Goal: Information Seeking & Learning: Check status

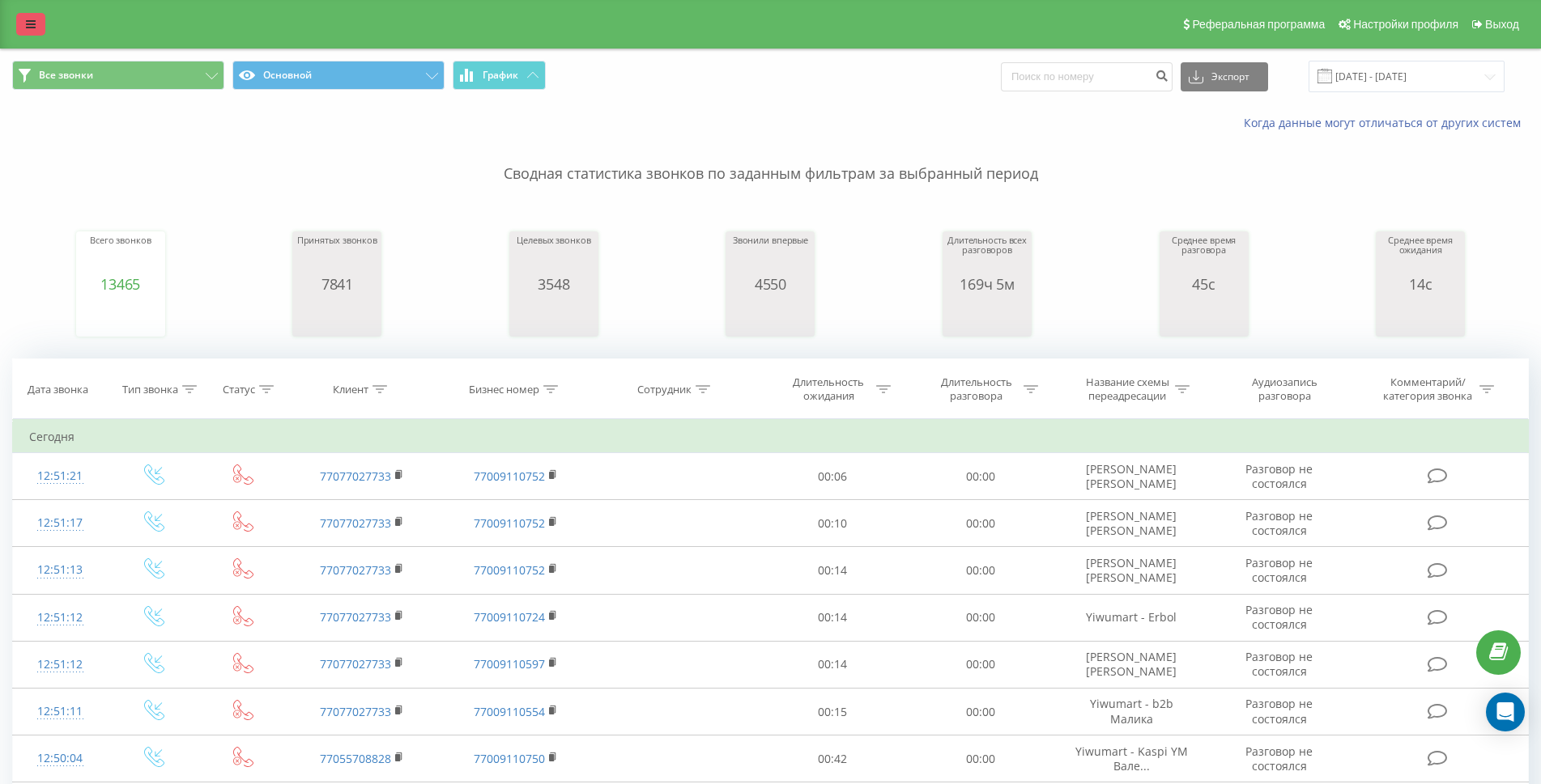
click at [35, 13] on link at bounding box center [30, 24] width 29 height 23
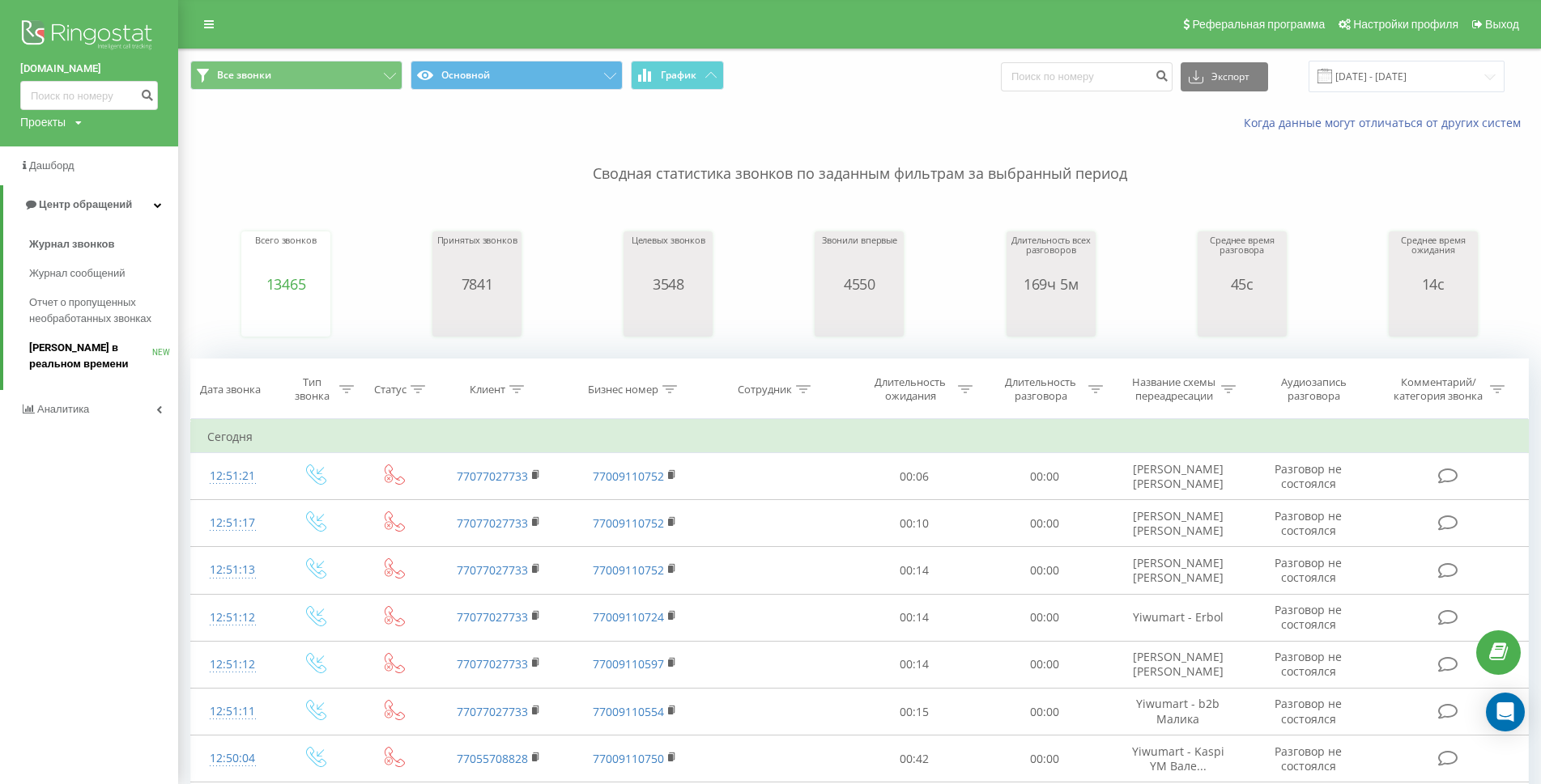
click at [103, 340] on span "[PERSON_NAME] в реальном времени" at bounding box center [90, 356] width 123 height 33
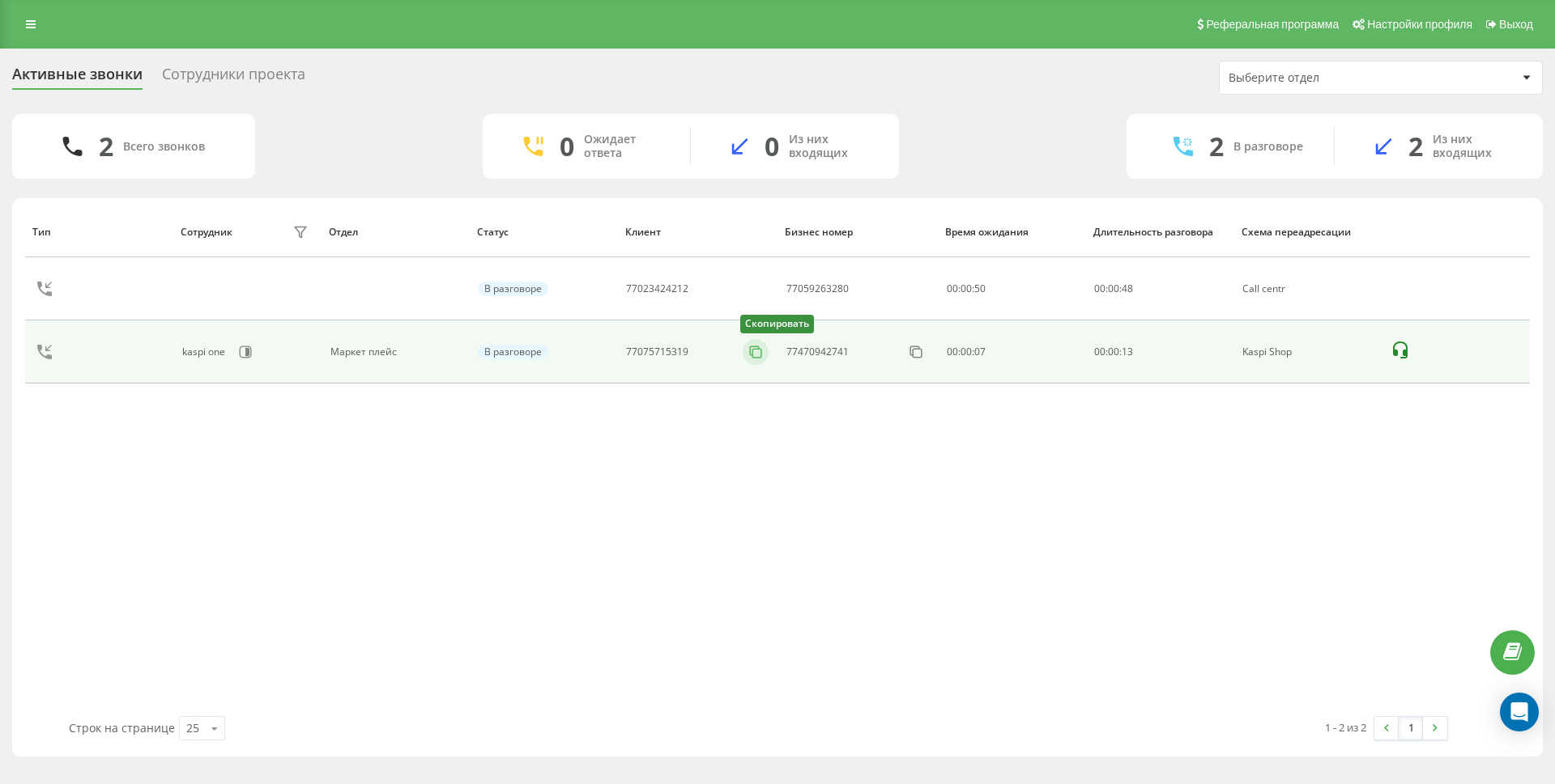
click at [763, 356] on icon at bounding box center [756, 352] width 16 height 16
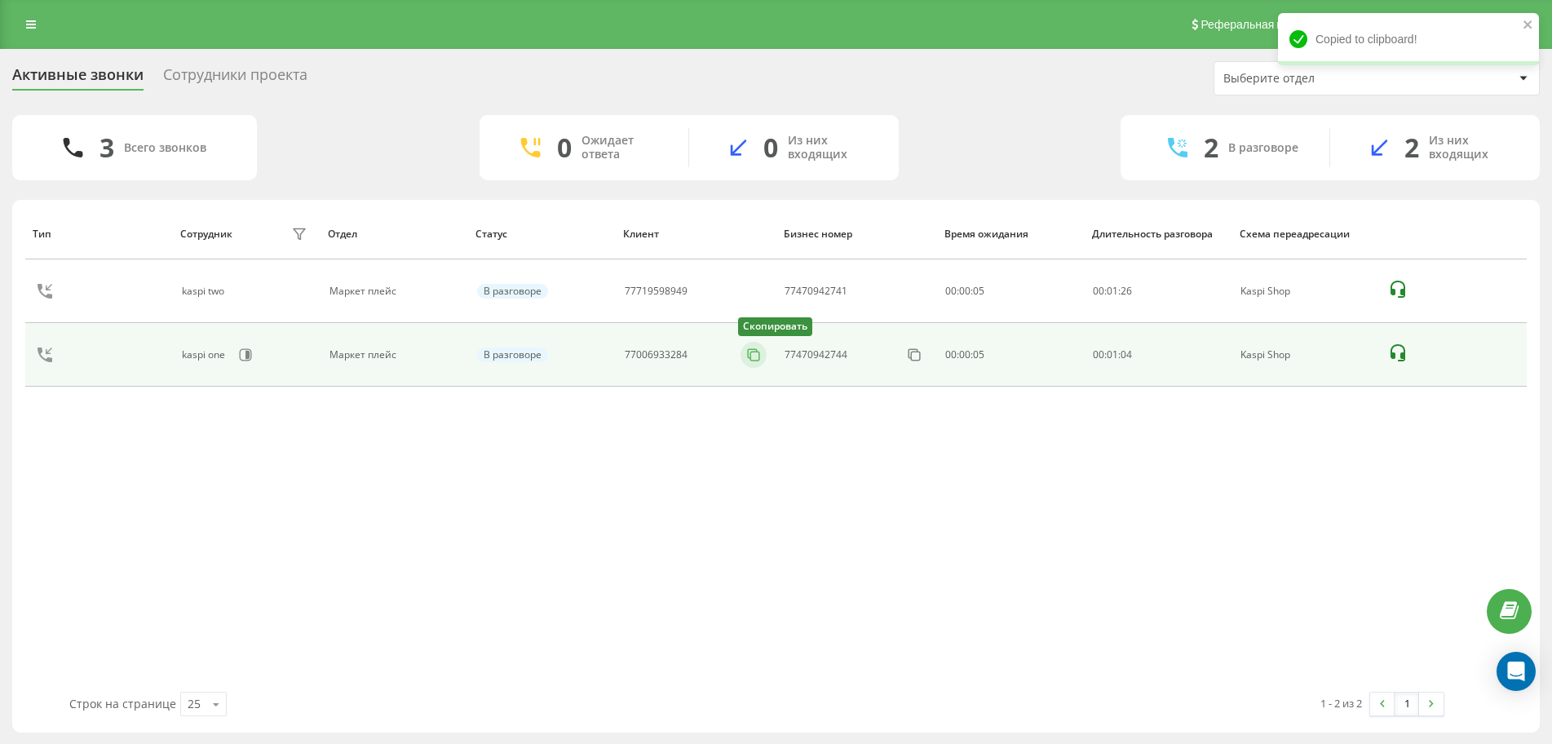
click at [756, 351] on icon at bounding box center [753, 355] width 16 height 16
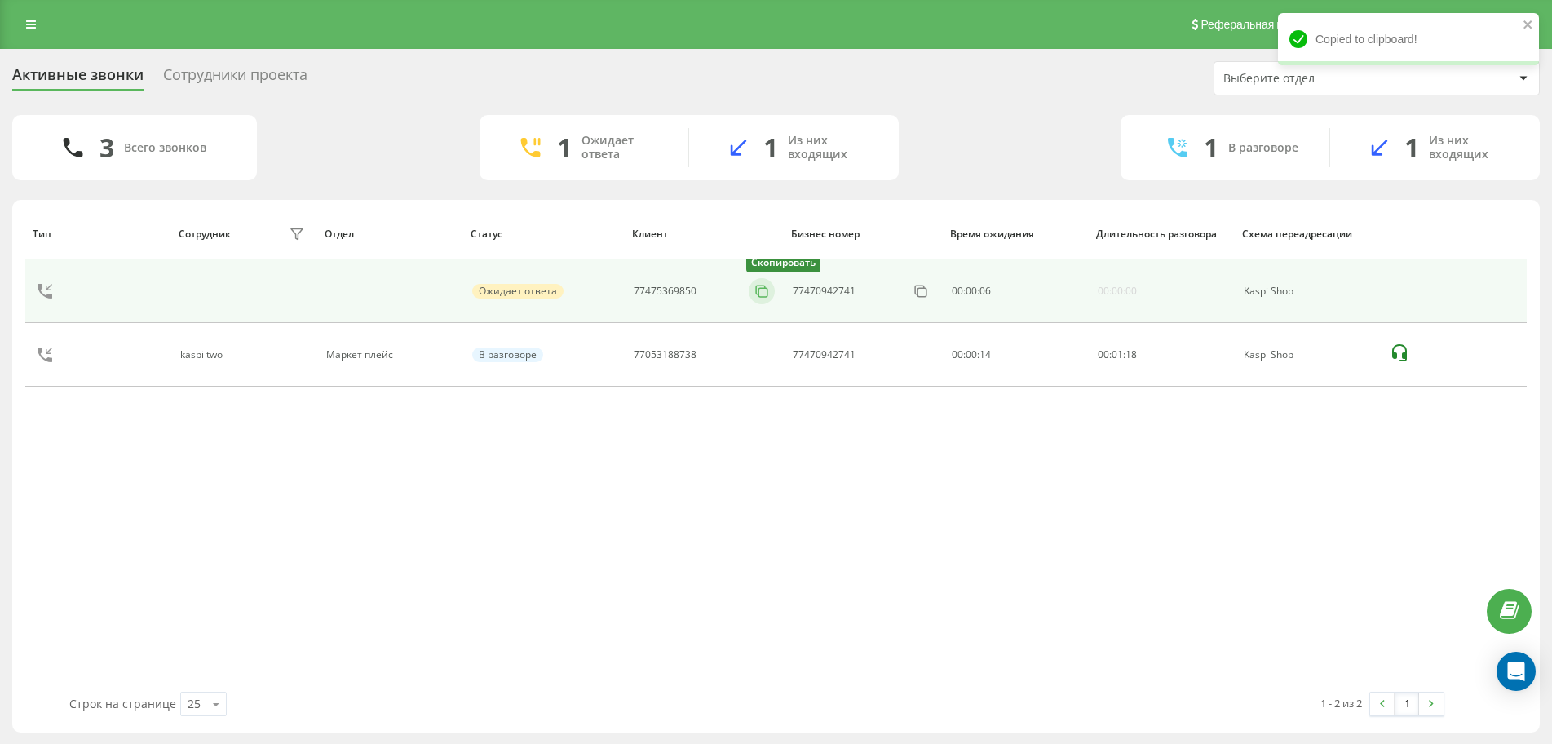
click at [750, 293] on button at bounding box center [762, 291] width 26 height 18
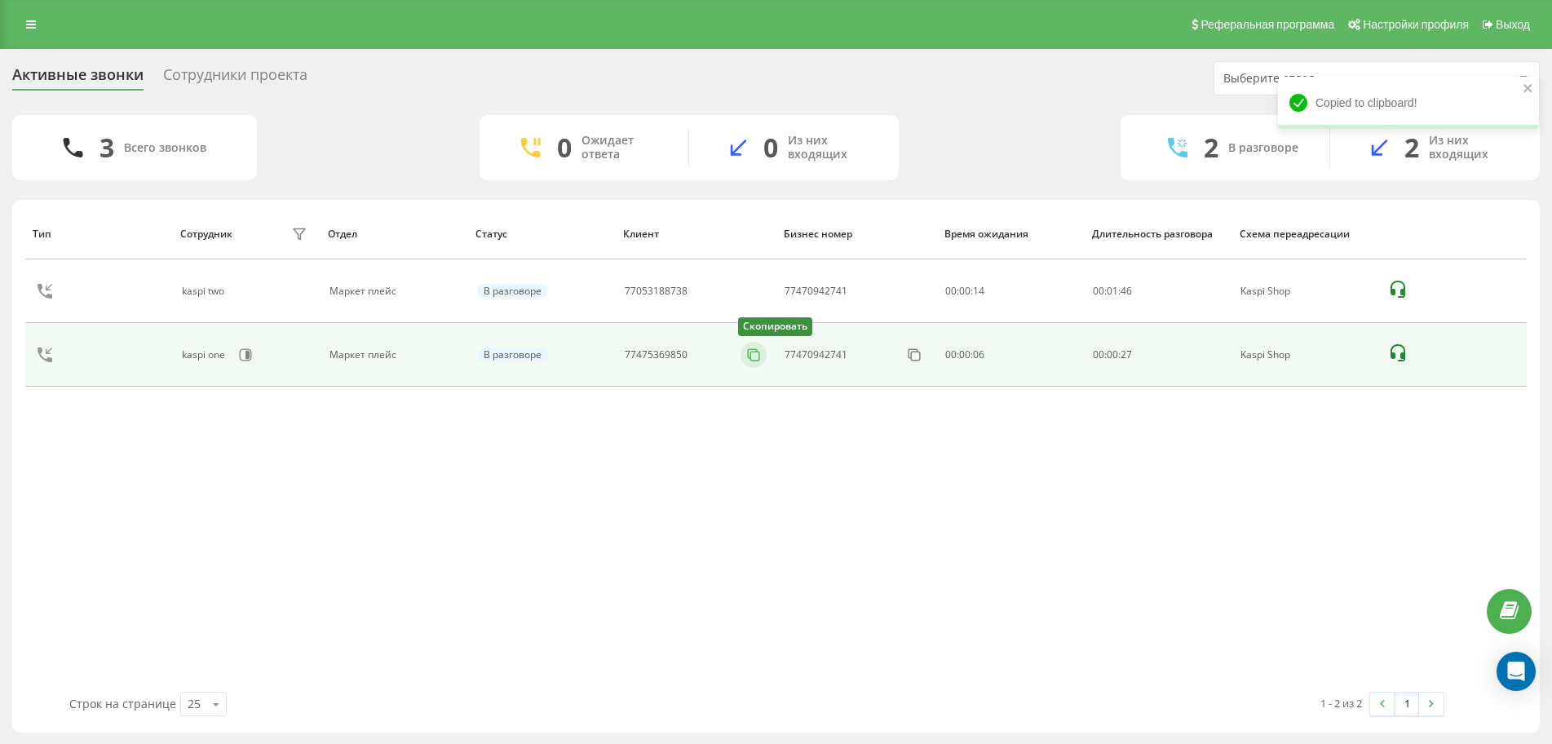
click at [761, 355] on icon at bounding box center [753, 355] width 16 height 16
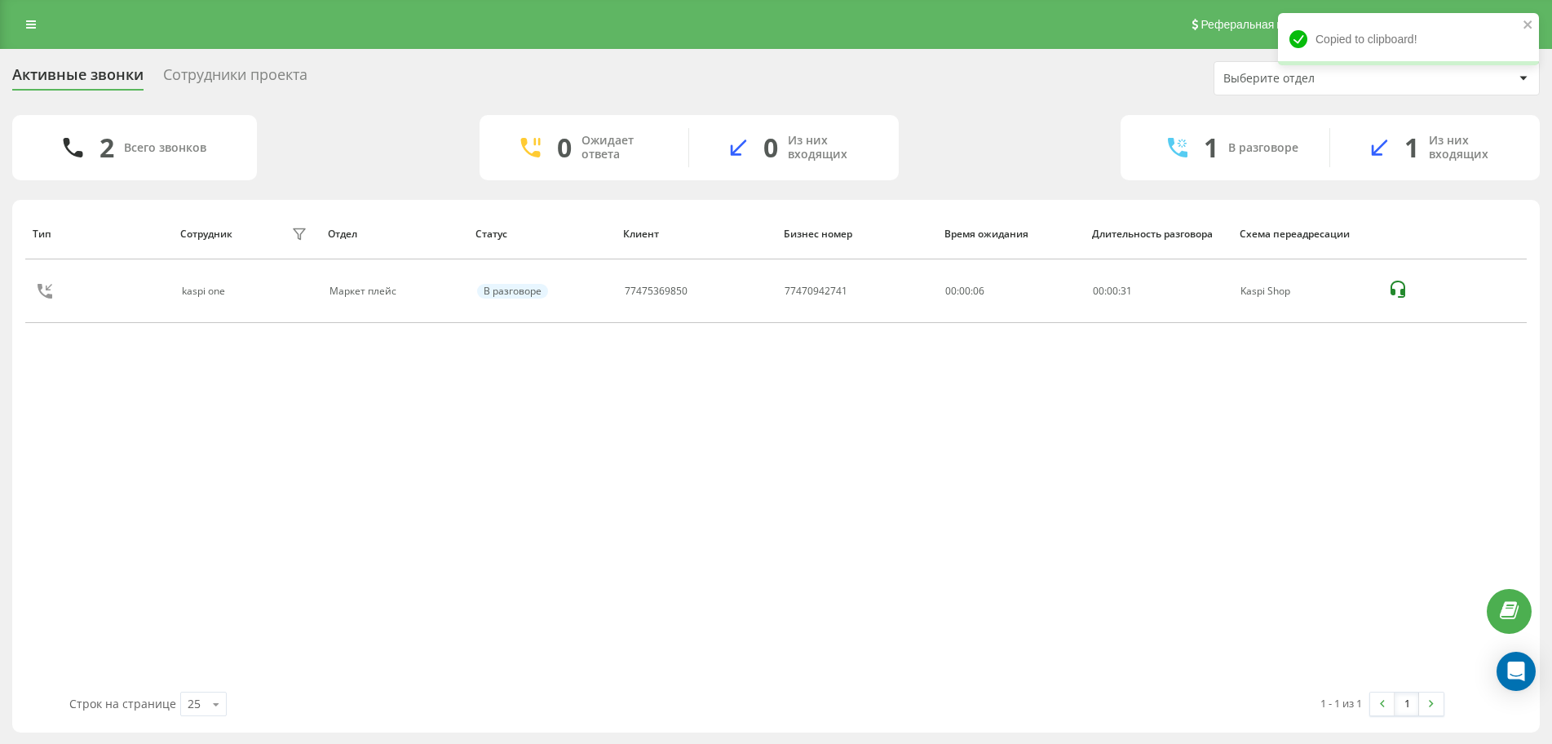
click at [757, 358] on div "Тип Сотрудник фильтра Отдел Статус Клиент Бизнес номер Время ожидания Длительно…" at bounding box center [776, 450] width 1502 height 484
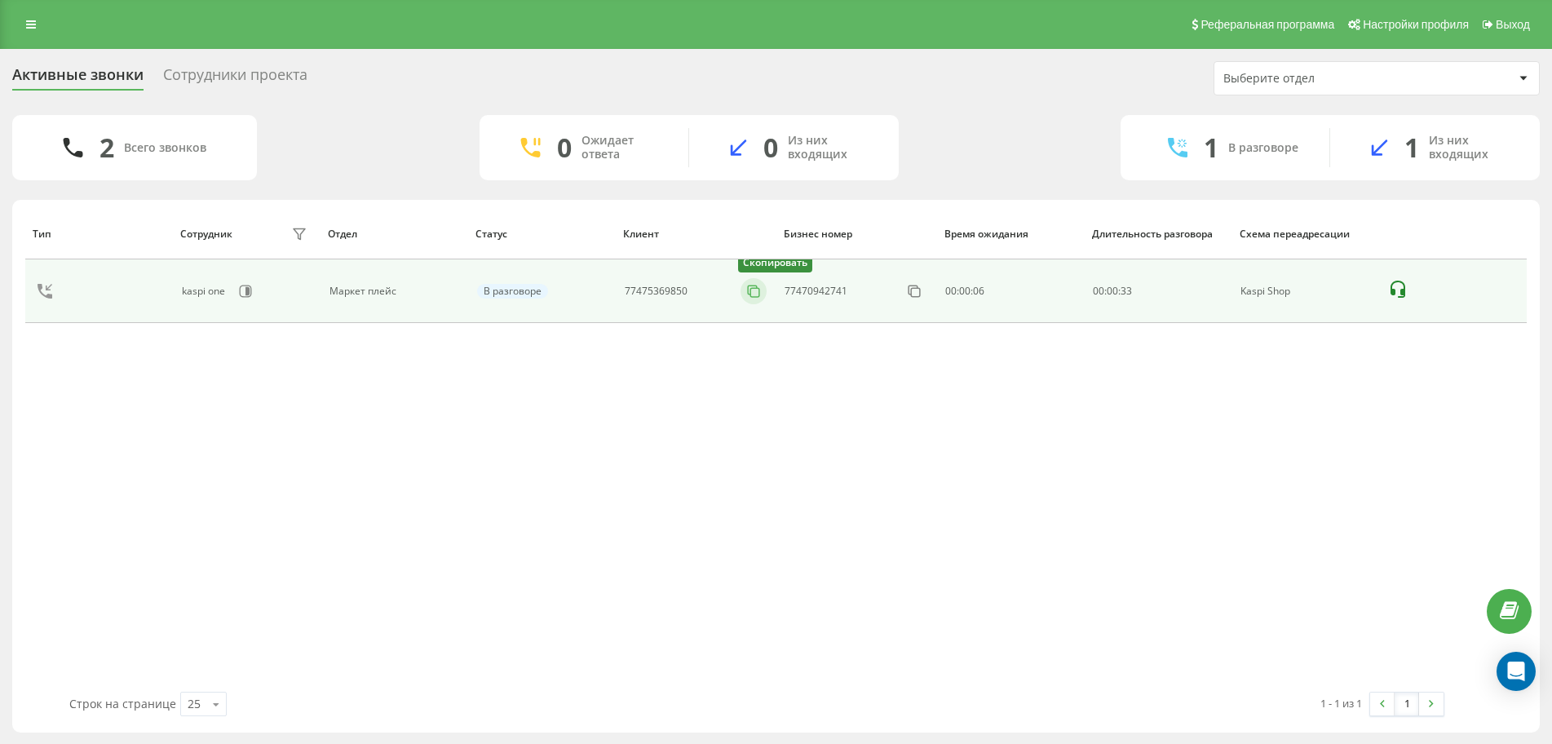
click at [751, 294] on icon at bounding box center [753, 289] width 9 height 9
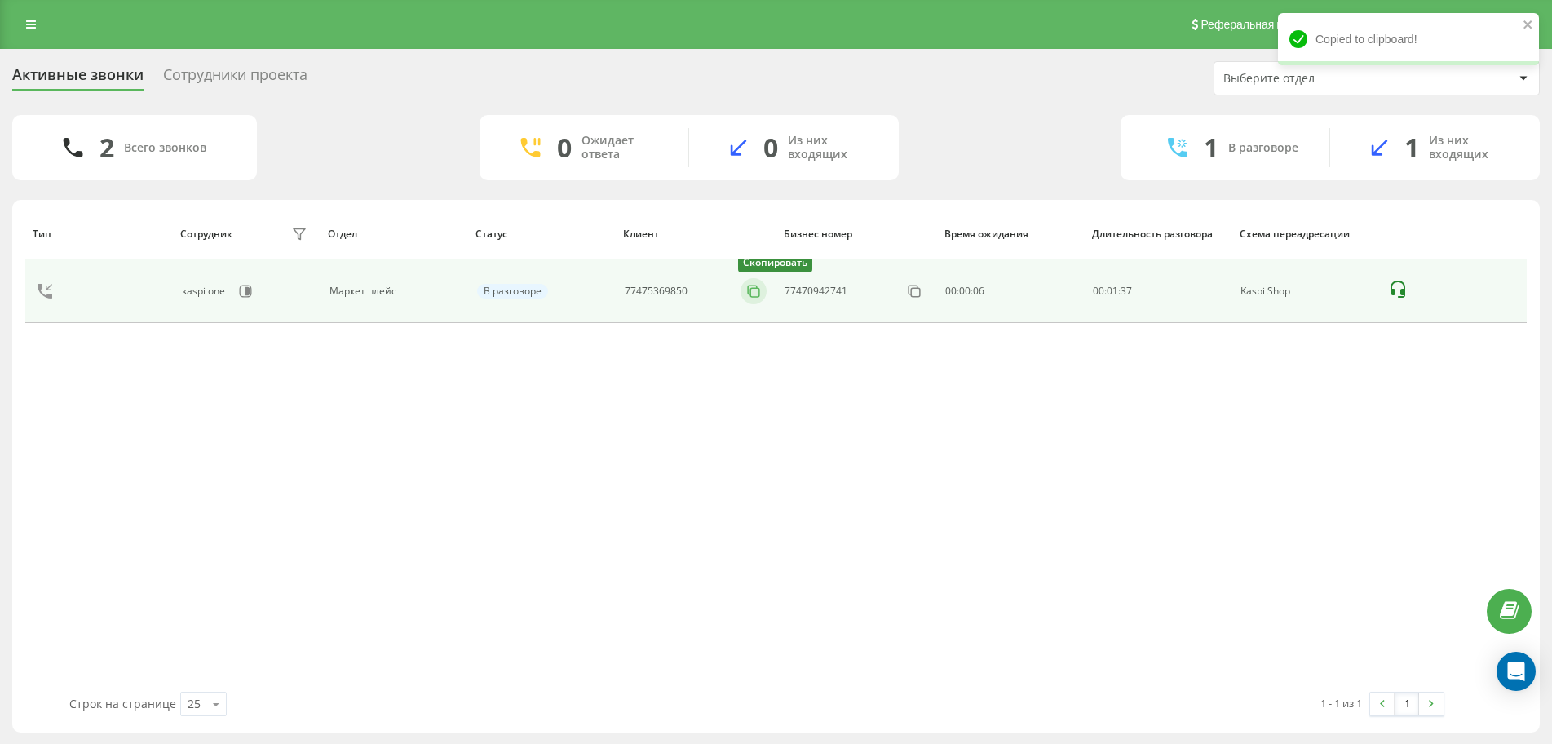
click at [751, 293] on rect at bounding box center [755, 292] width 9 height 9
click at [758, 291] on icon at bounding box center [762, 291] width 16 height 16
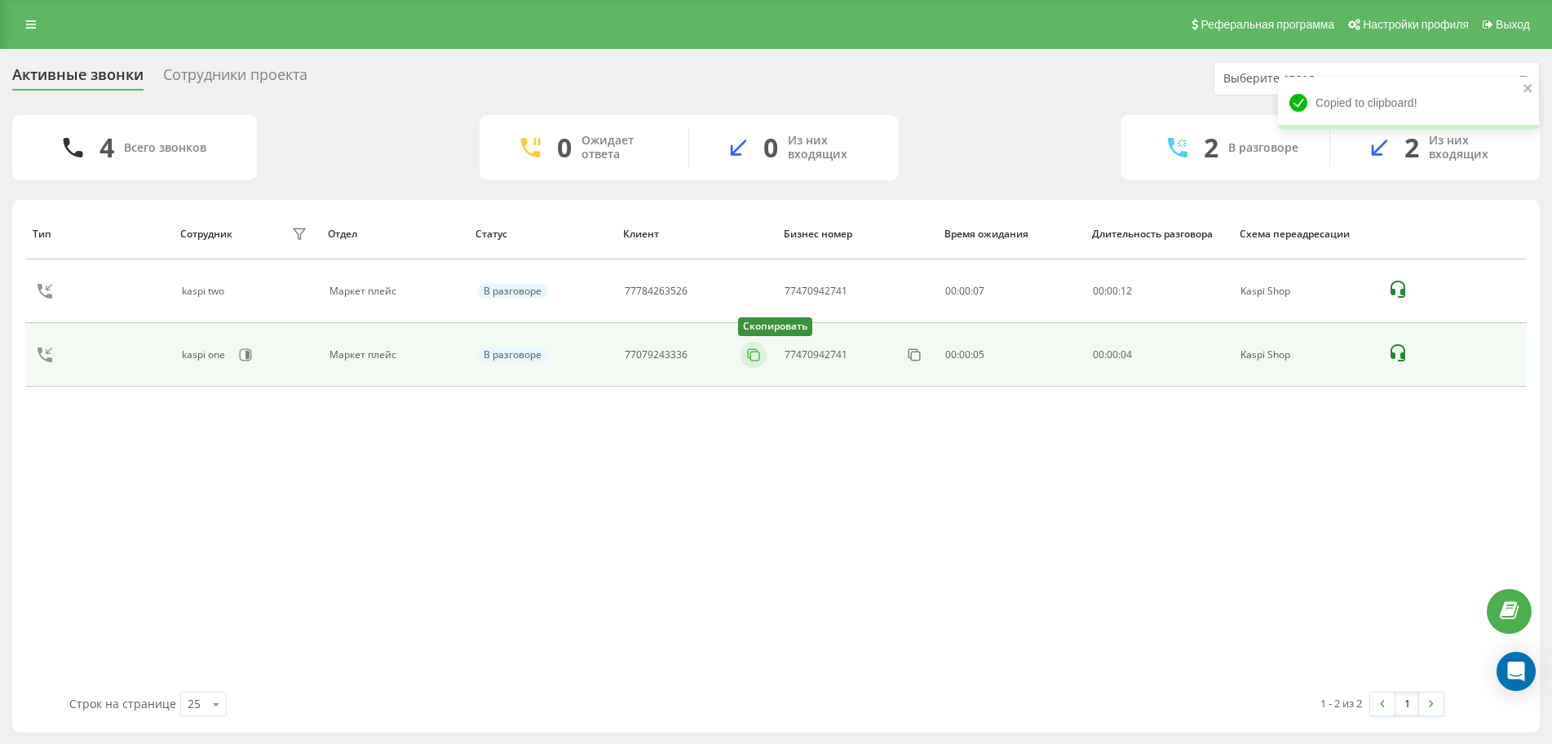
click at [759, 356] on rect at bounding box center [755, 356] width 9 height 9
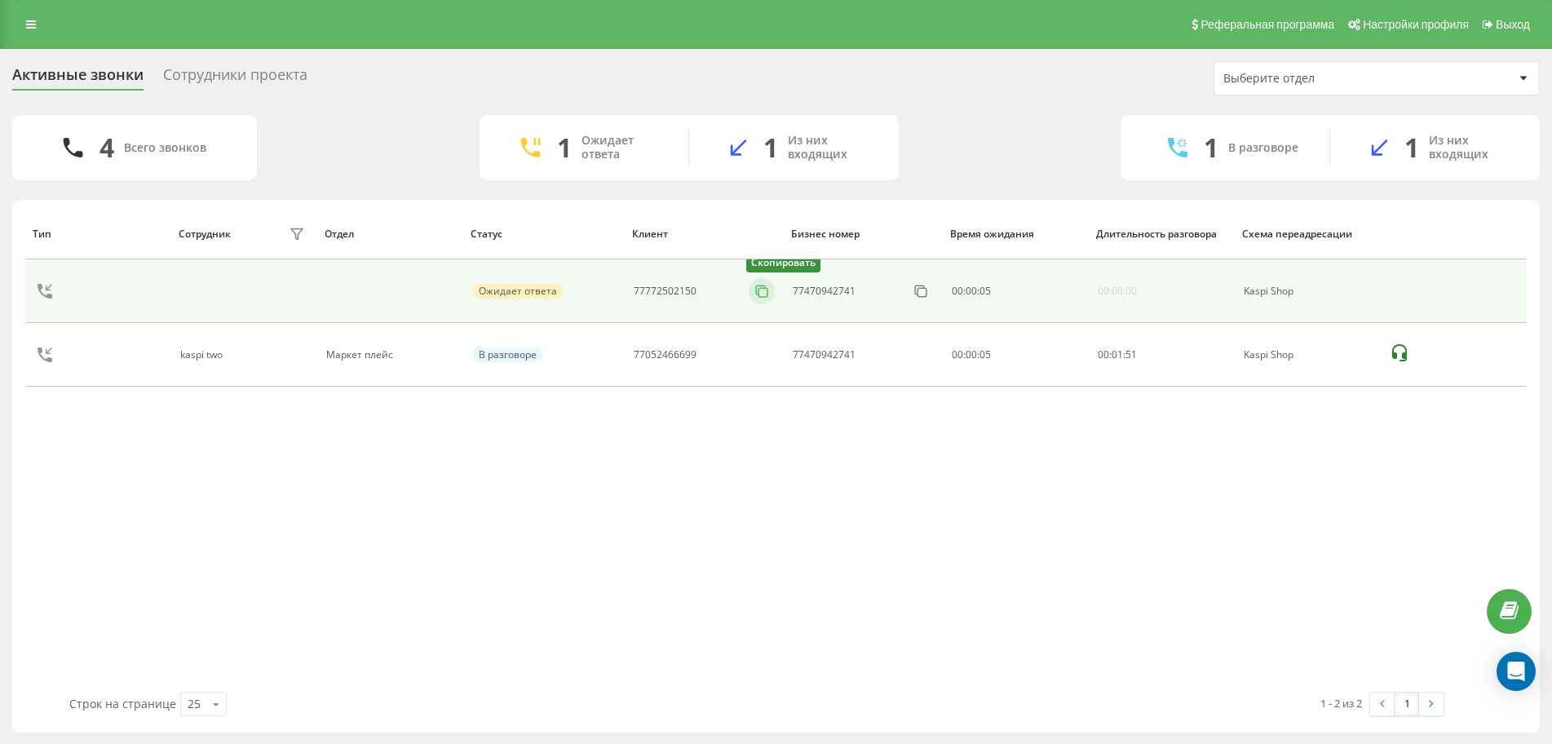
click at [765, 296] on icon at bounding box center [762, 291] width 16 height 16
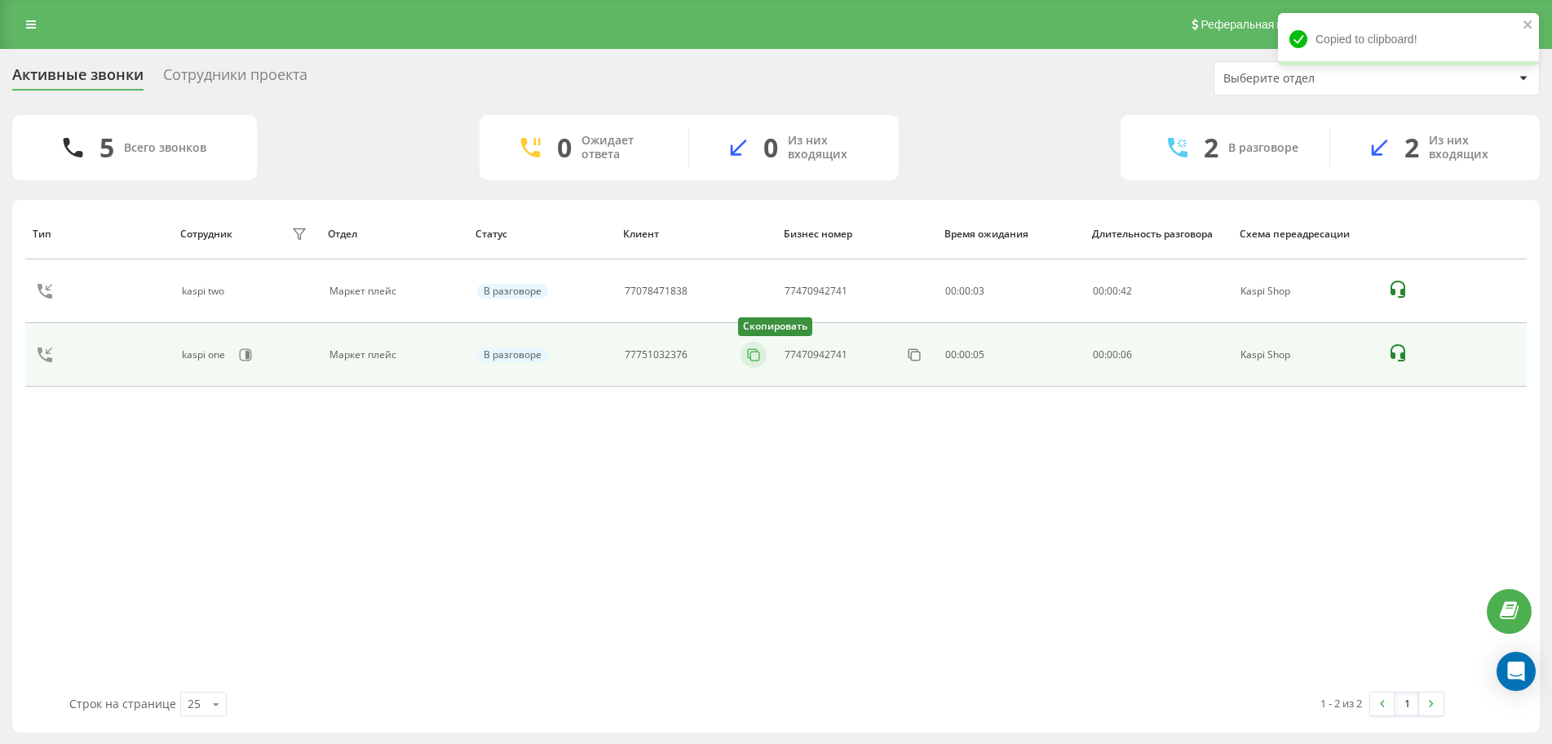
click at [760, 355] on rect at bounding box center [755, 356] width 9 height 9
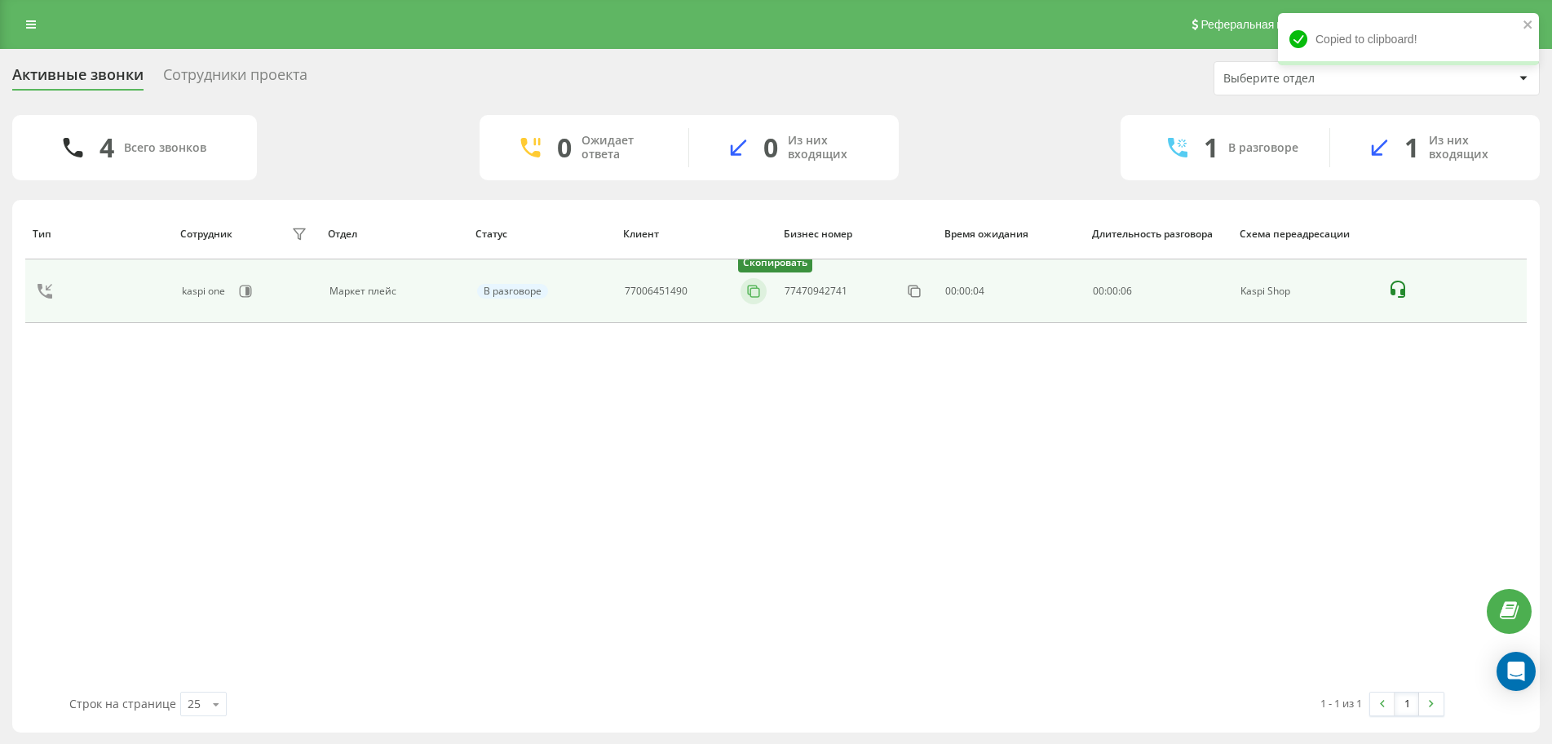
click at [755, 289] on icon at bounding box center [753, 291] width 16 height 16
click at [751, 290] on rect at bounding box center [755, 292] width 9 height 9
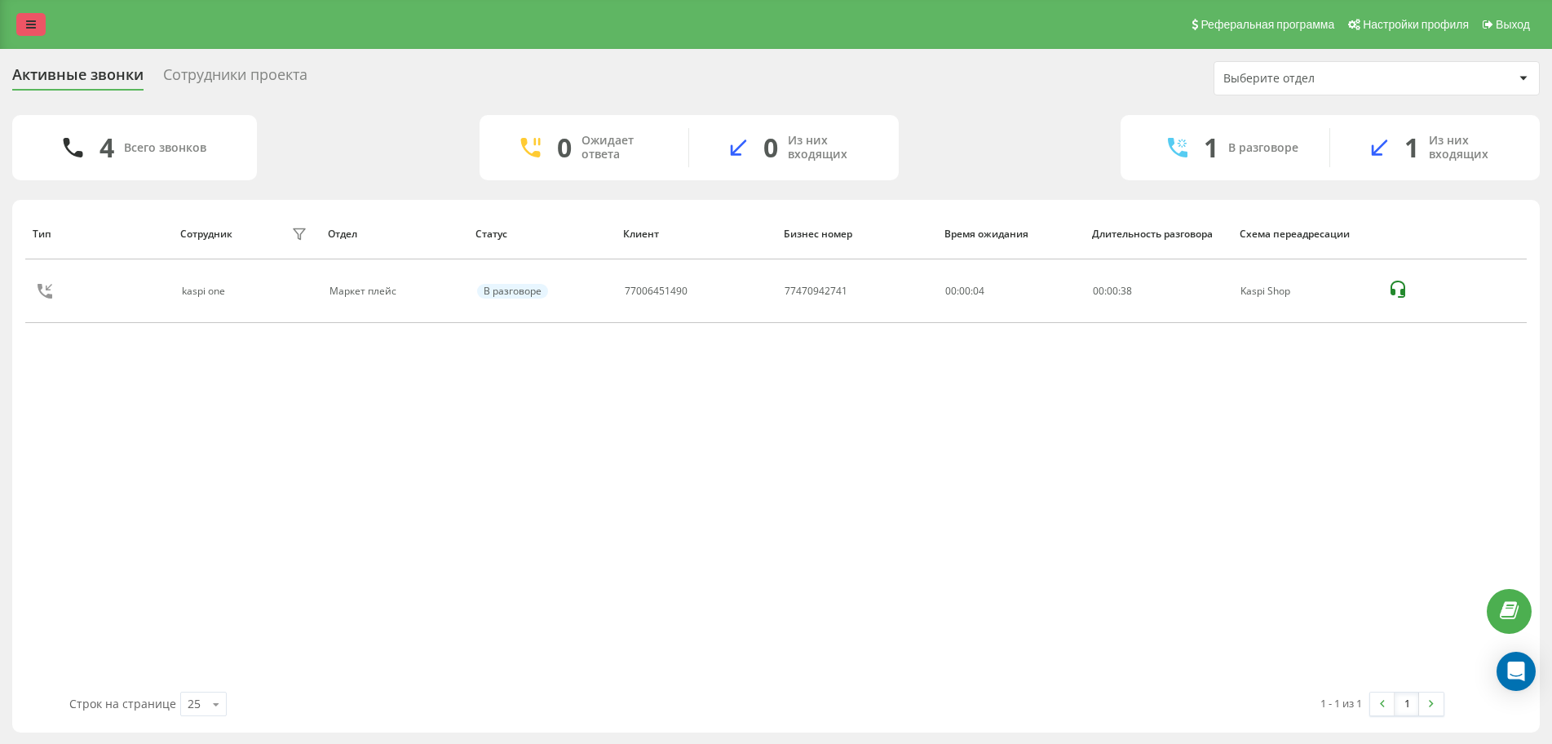
click at [38, 27] on link at bounding box center [30, 24] width 29 height 23
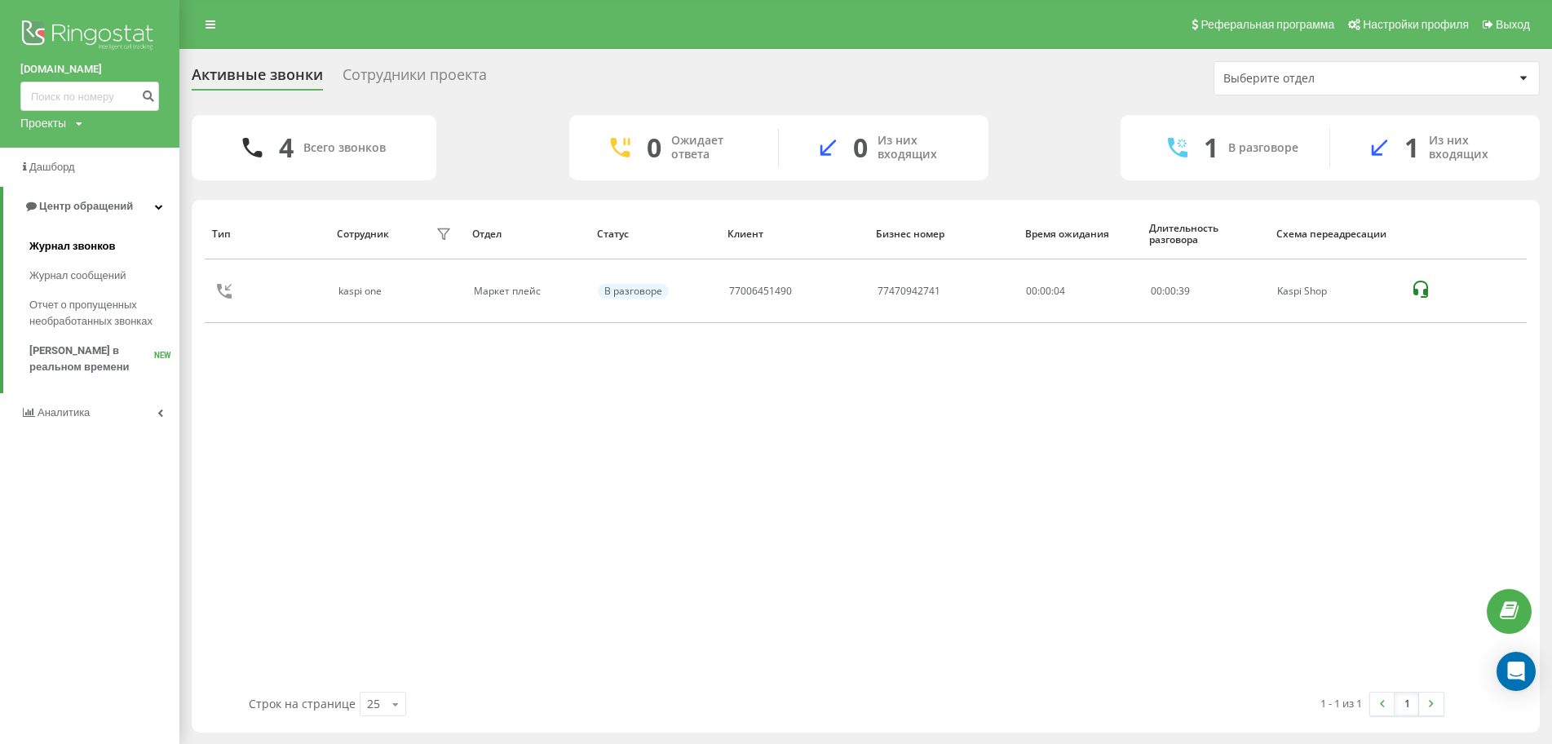
click at [104, 242] on span "Журнал звонков" at bounding box center [72, 246] width 86 height 16
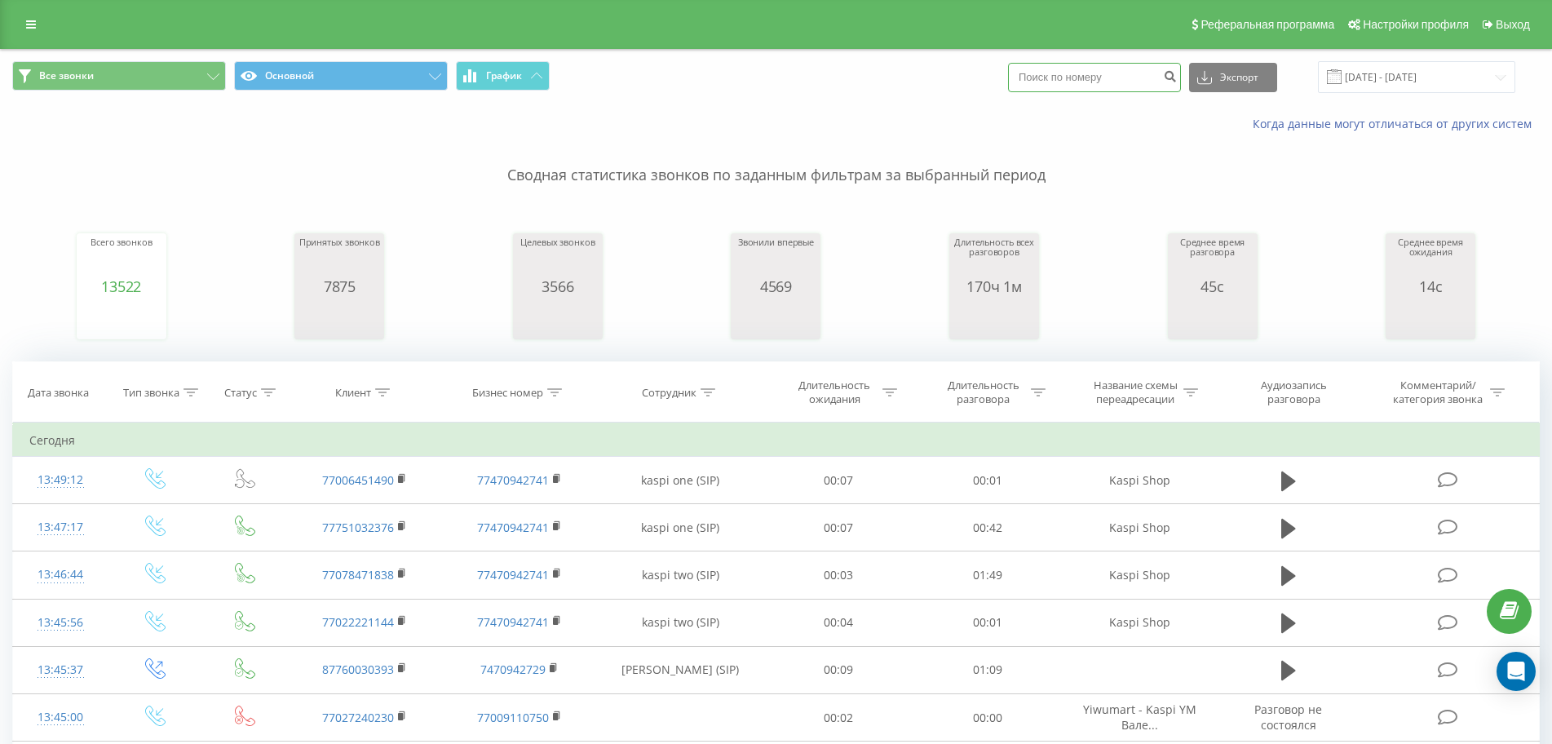
click at [1073, 85] on input at bounding box center [1094, 77] width 173 height 29
drag, startPoint x: 1073, startPoint y: 85, endPoint x: 1085, endPoint y: 184, distance: 99.4
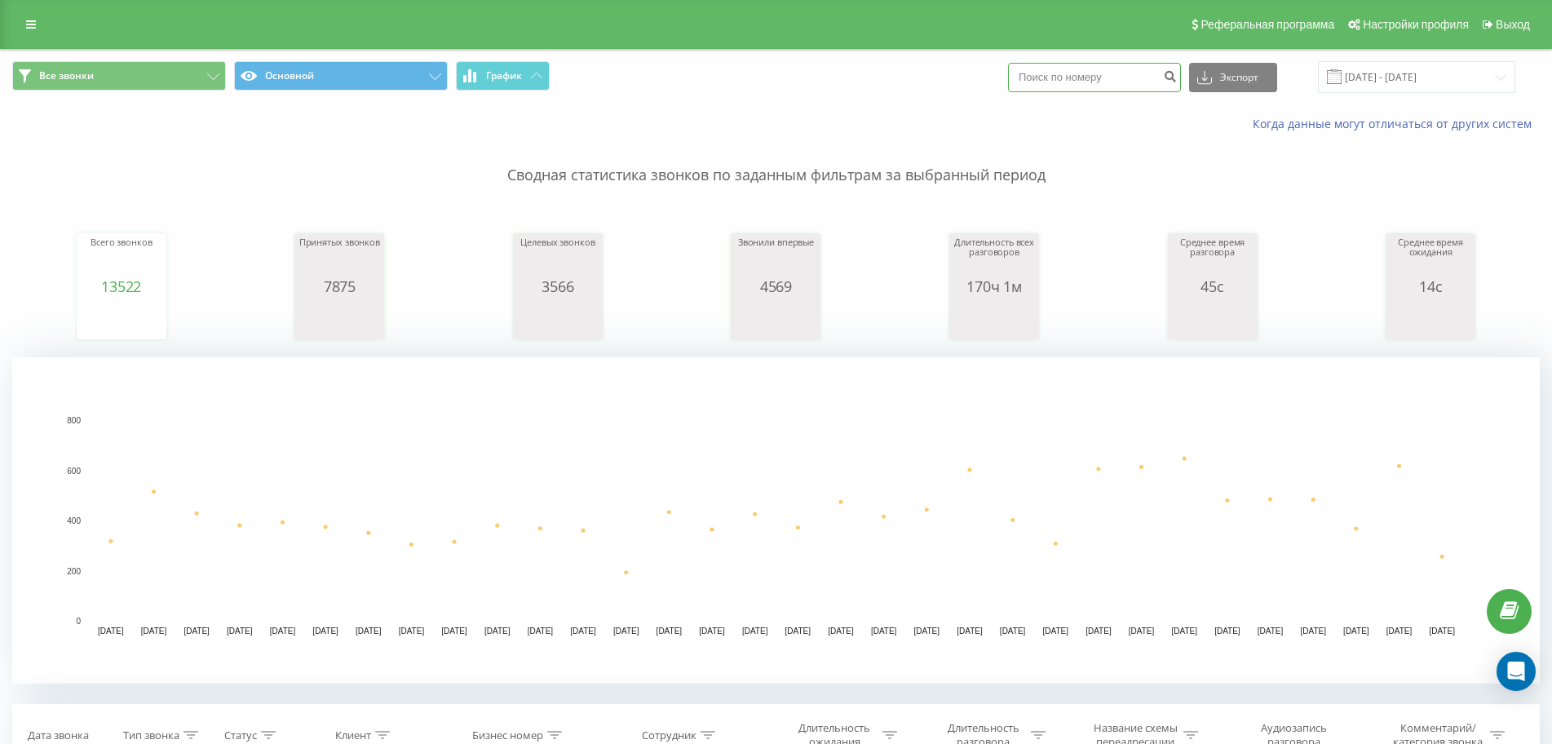
paste input "77006451490"
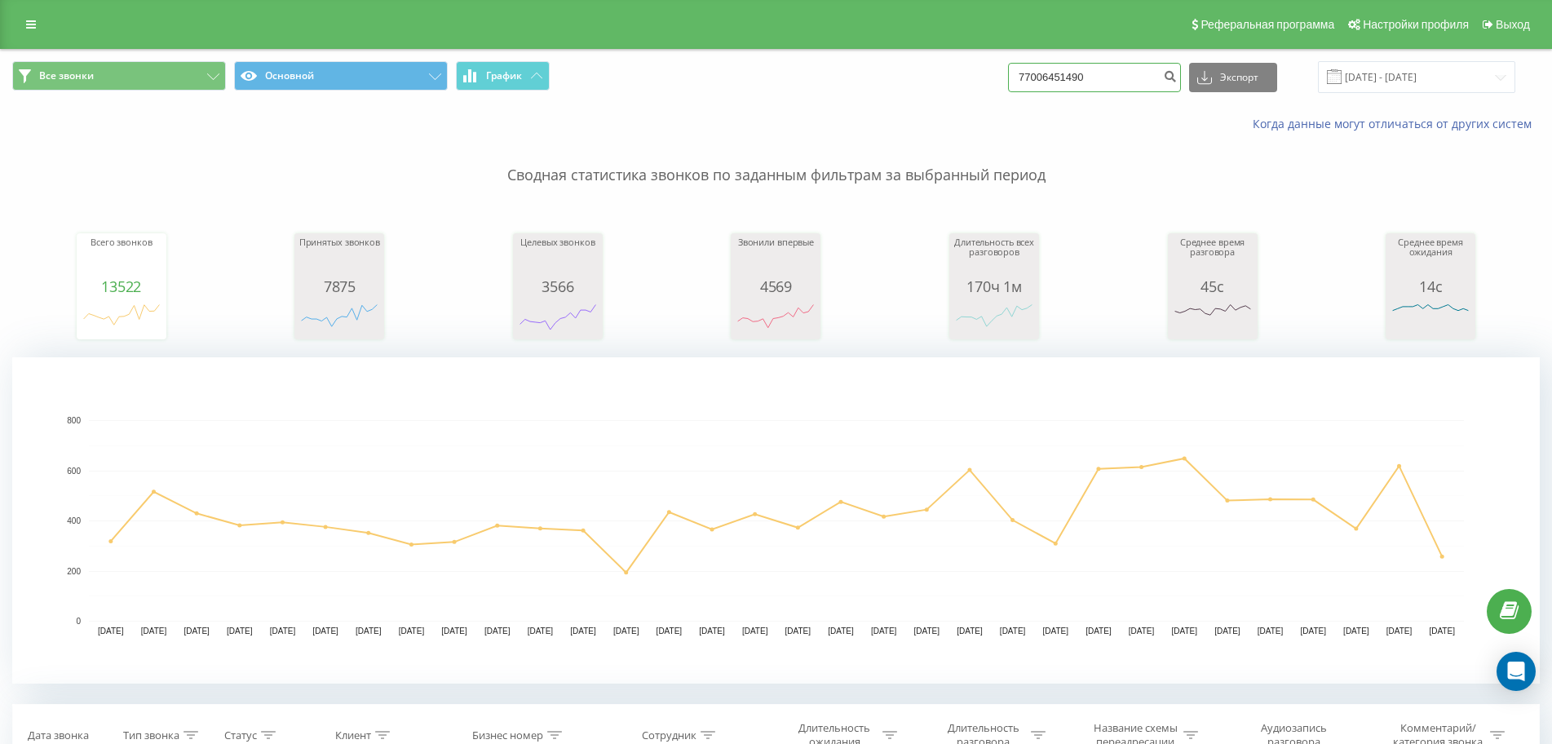
type input "77006451490"
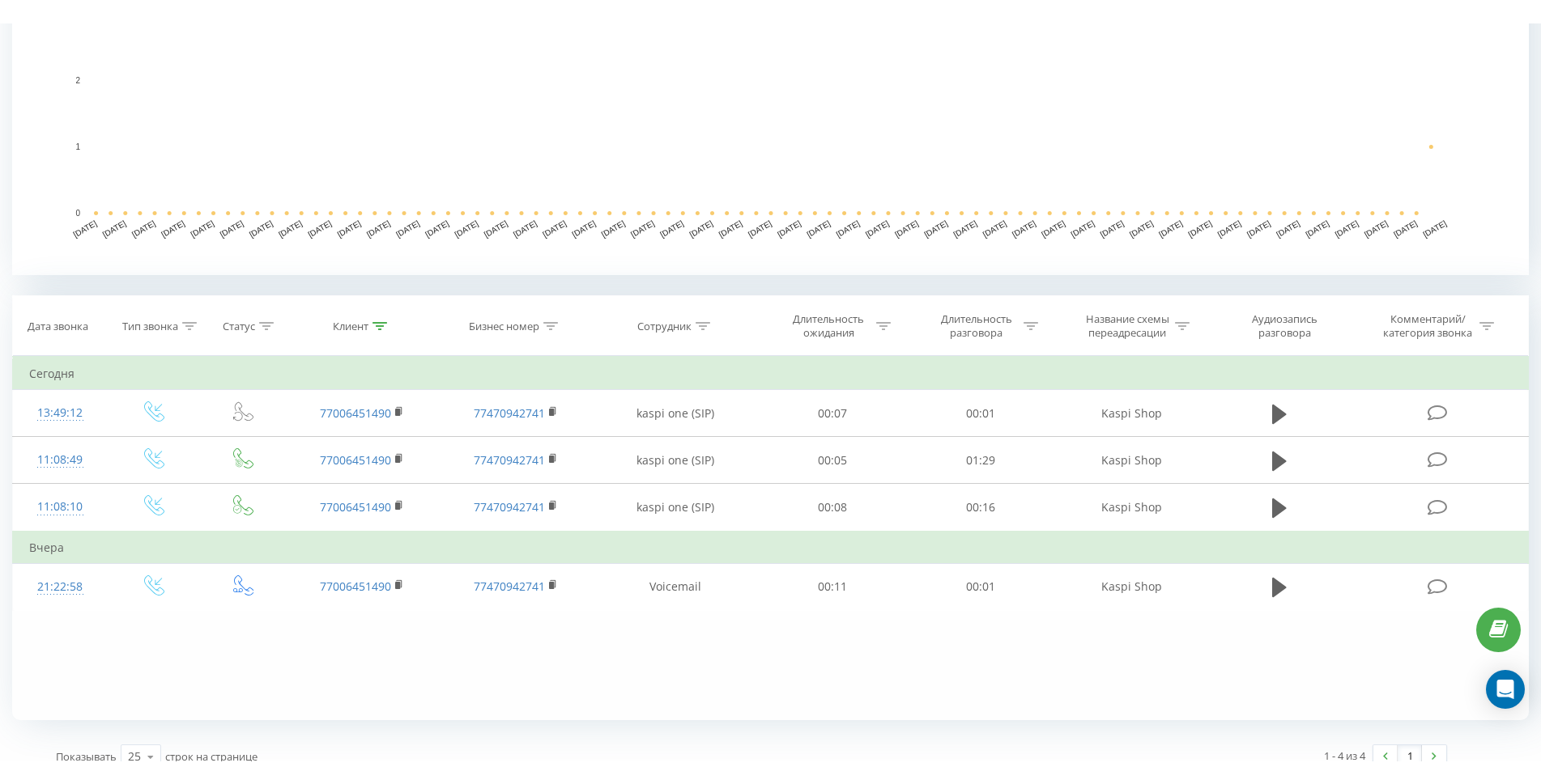
scroll to position [446, 0]
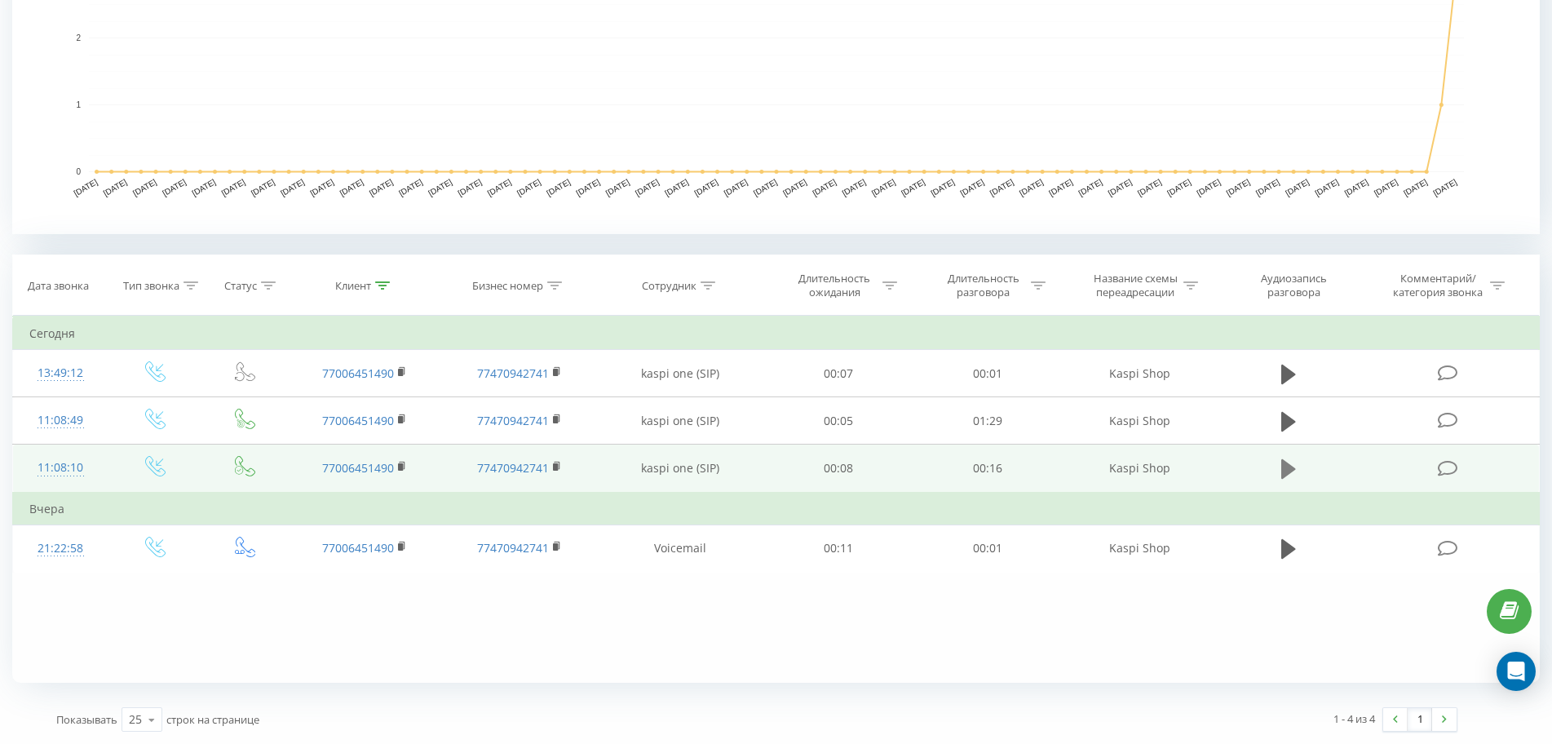
click at [1290, 472] on icon at bounding box center [1288, 469] width 15 height 20
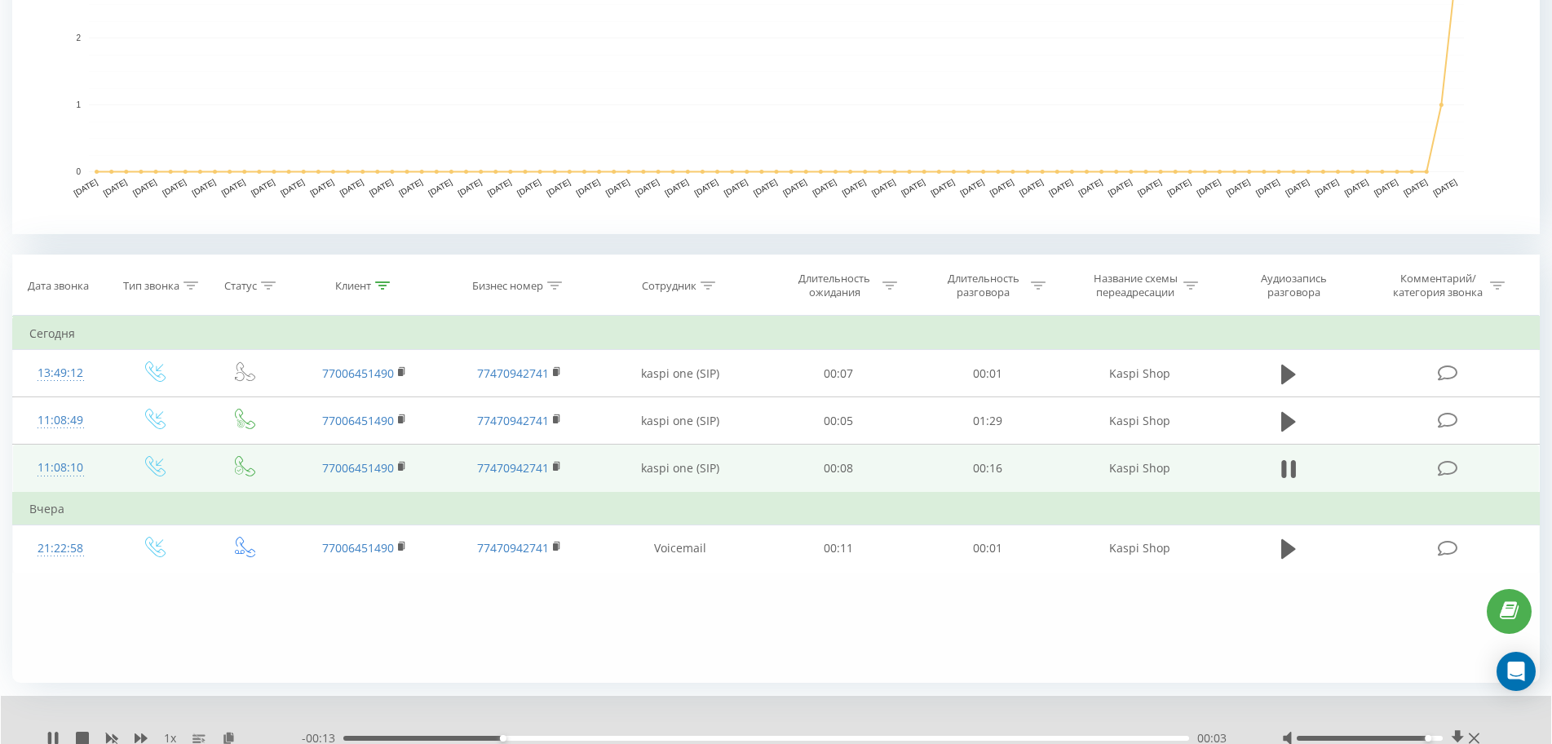
click at [1434, 737] on div at bounding box center [1370, 738] width 146 height 5
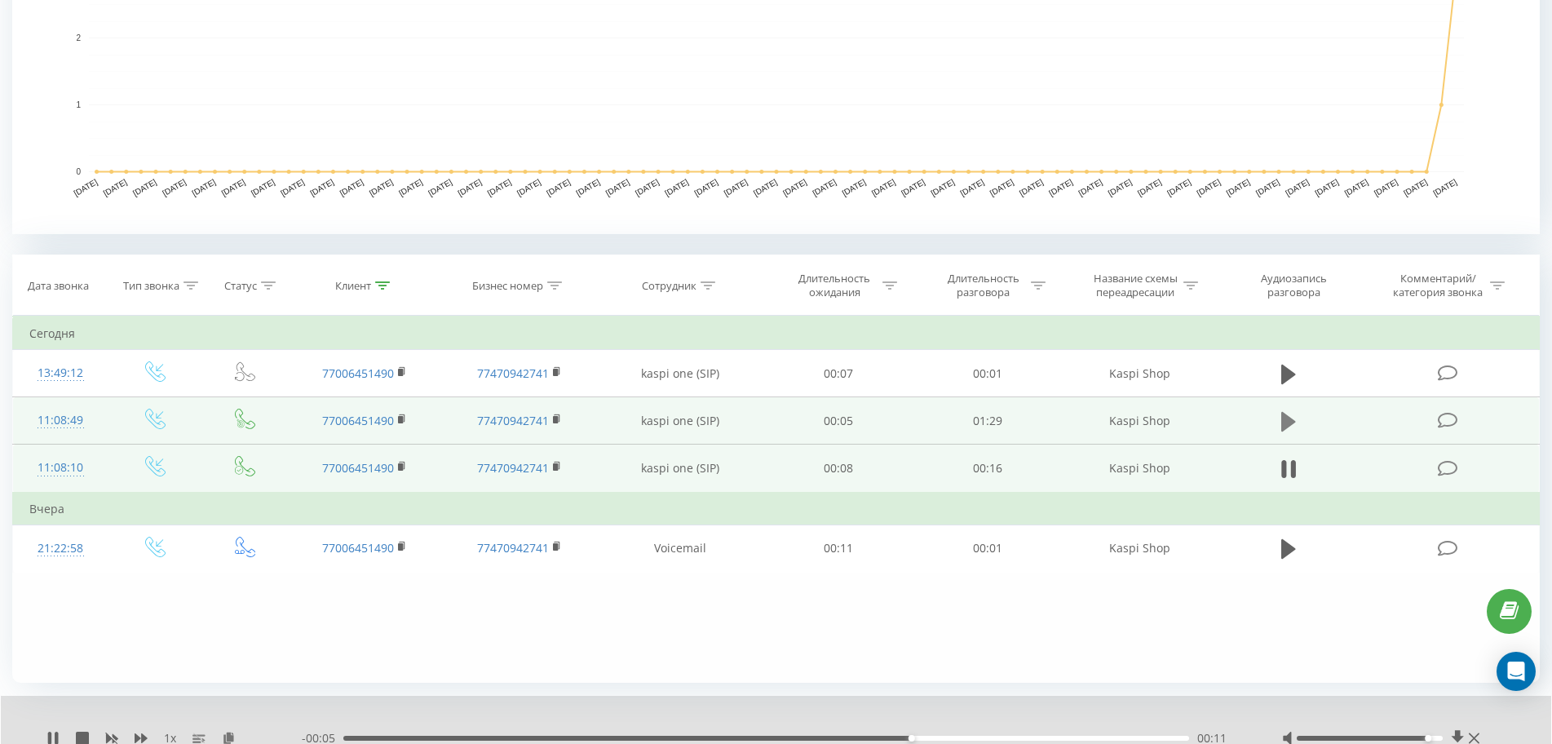
click at [1297, 423] on button at bounding box center [1288, 421] width 24 height 24
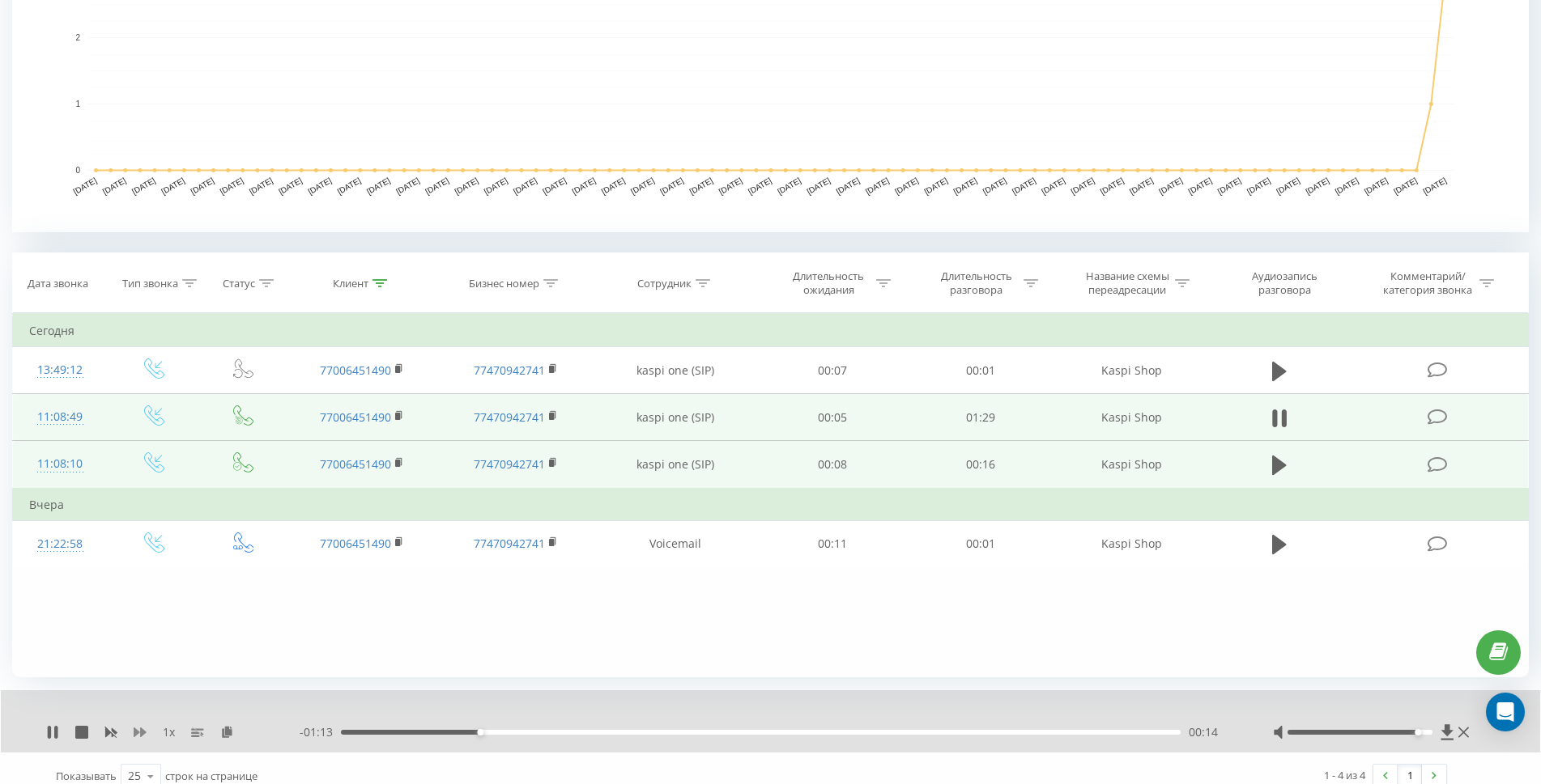
click at [138, 736] on icon at bounding box center [140, 732] width 13 height 13
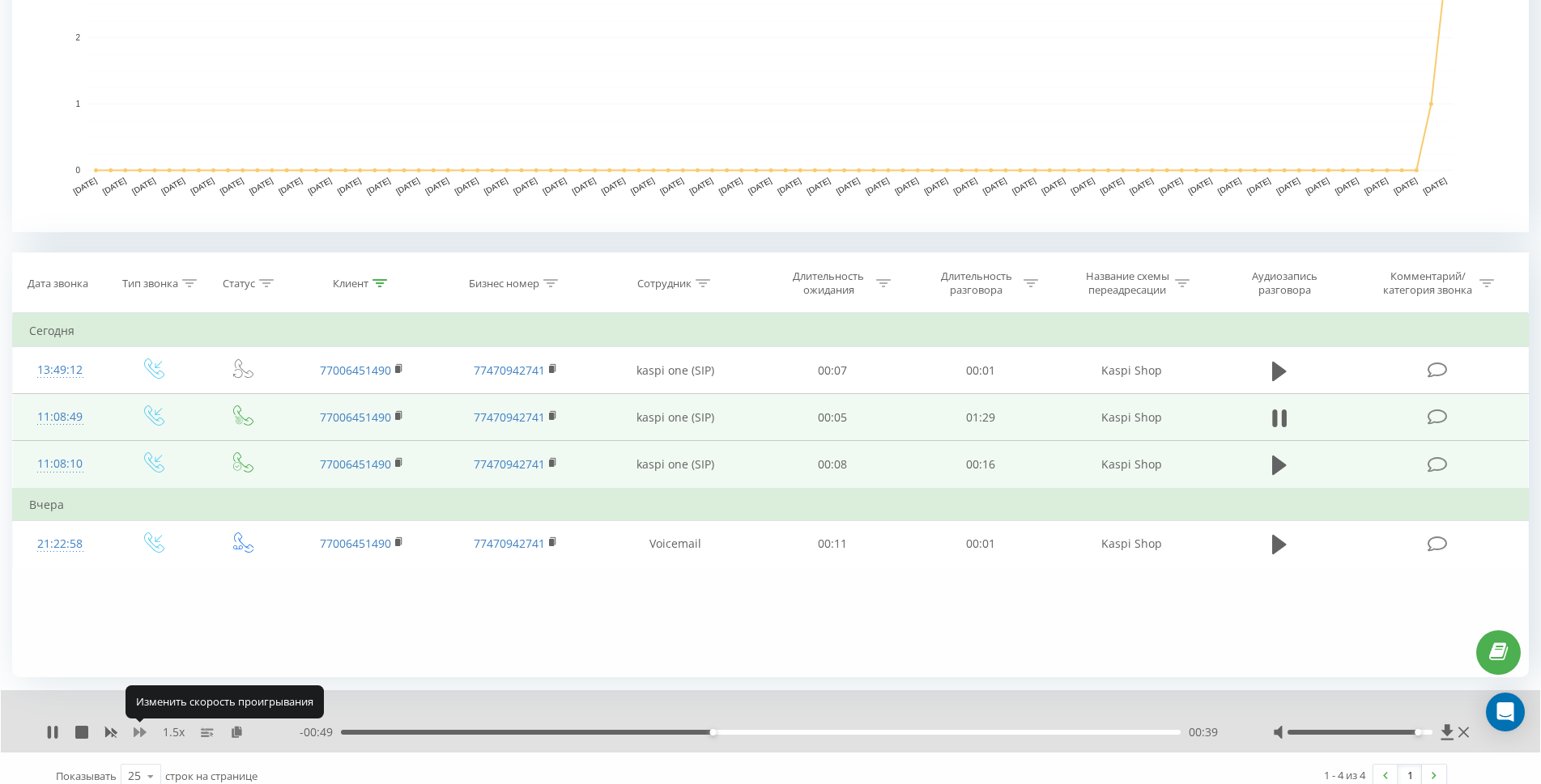
click at [138, 736] on icon at bounding box center [140, 732] width 13 height 13
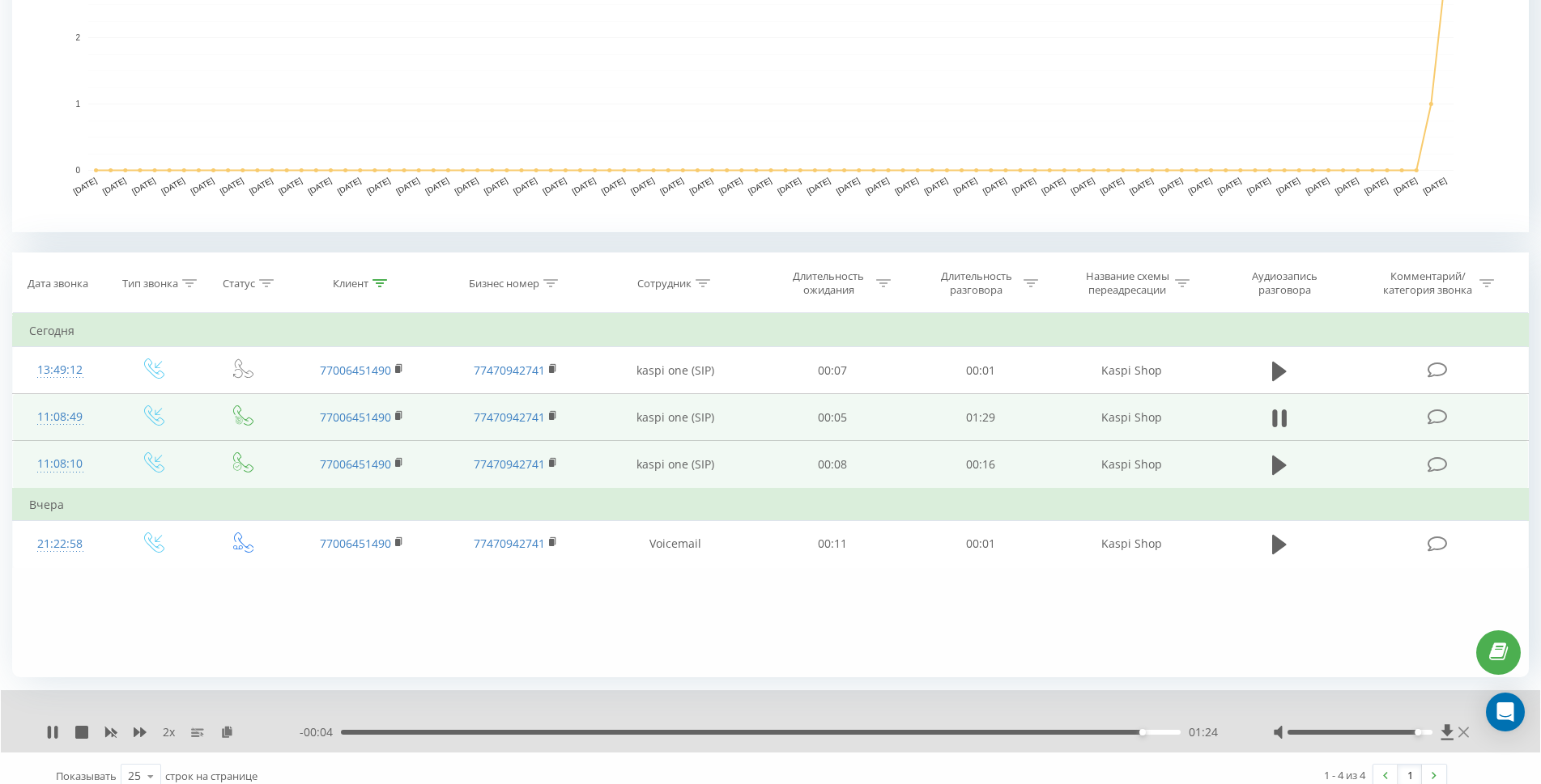
click at [1460, 735] on icon at bounding box center [1464, 732] width 11 height 13
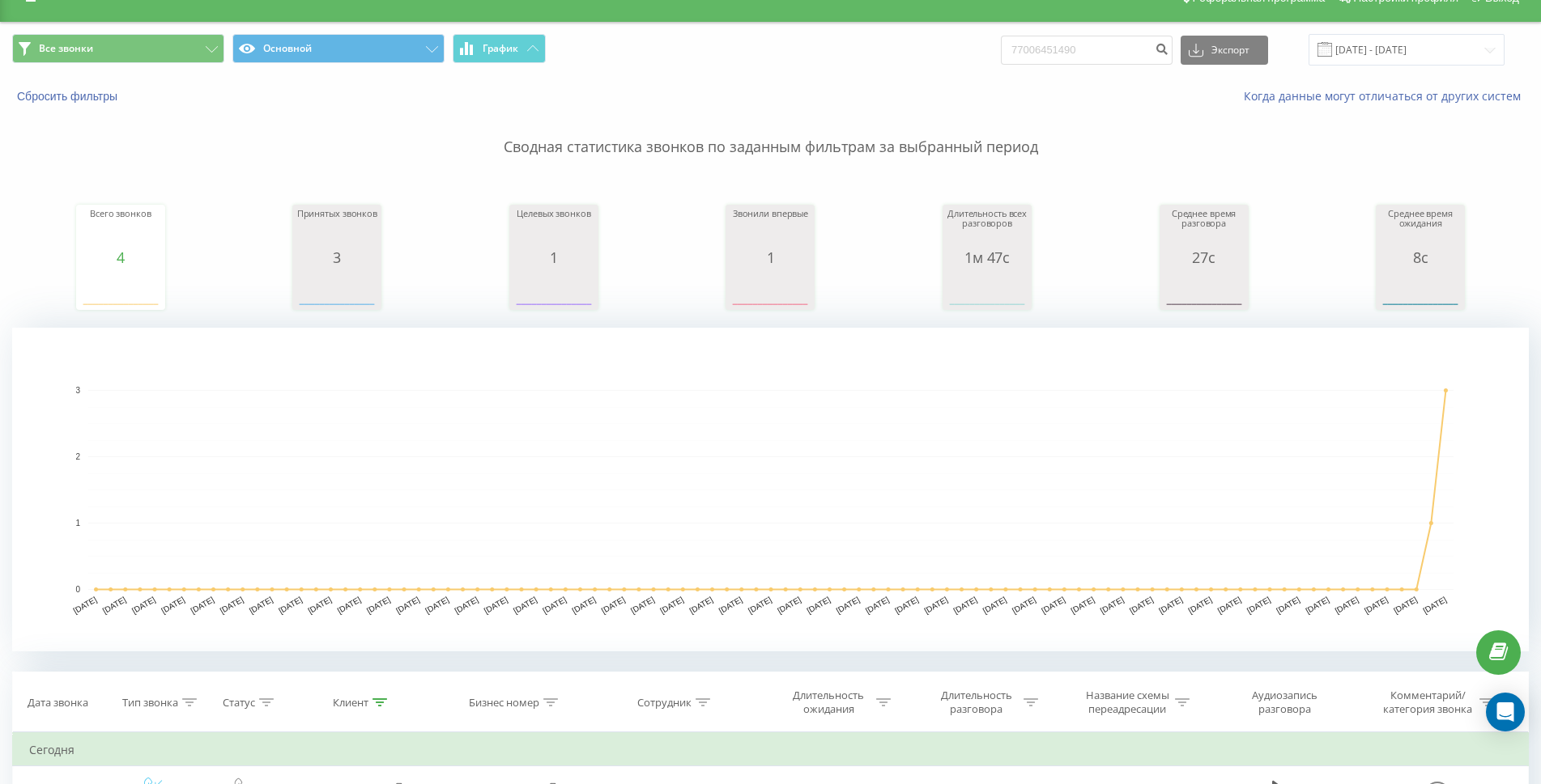
scroll to position [0, 0]
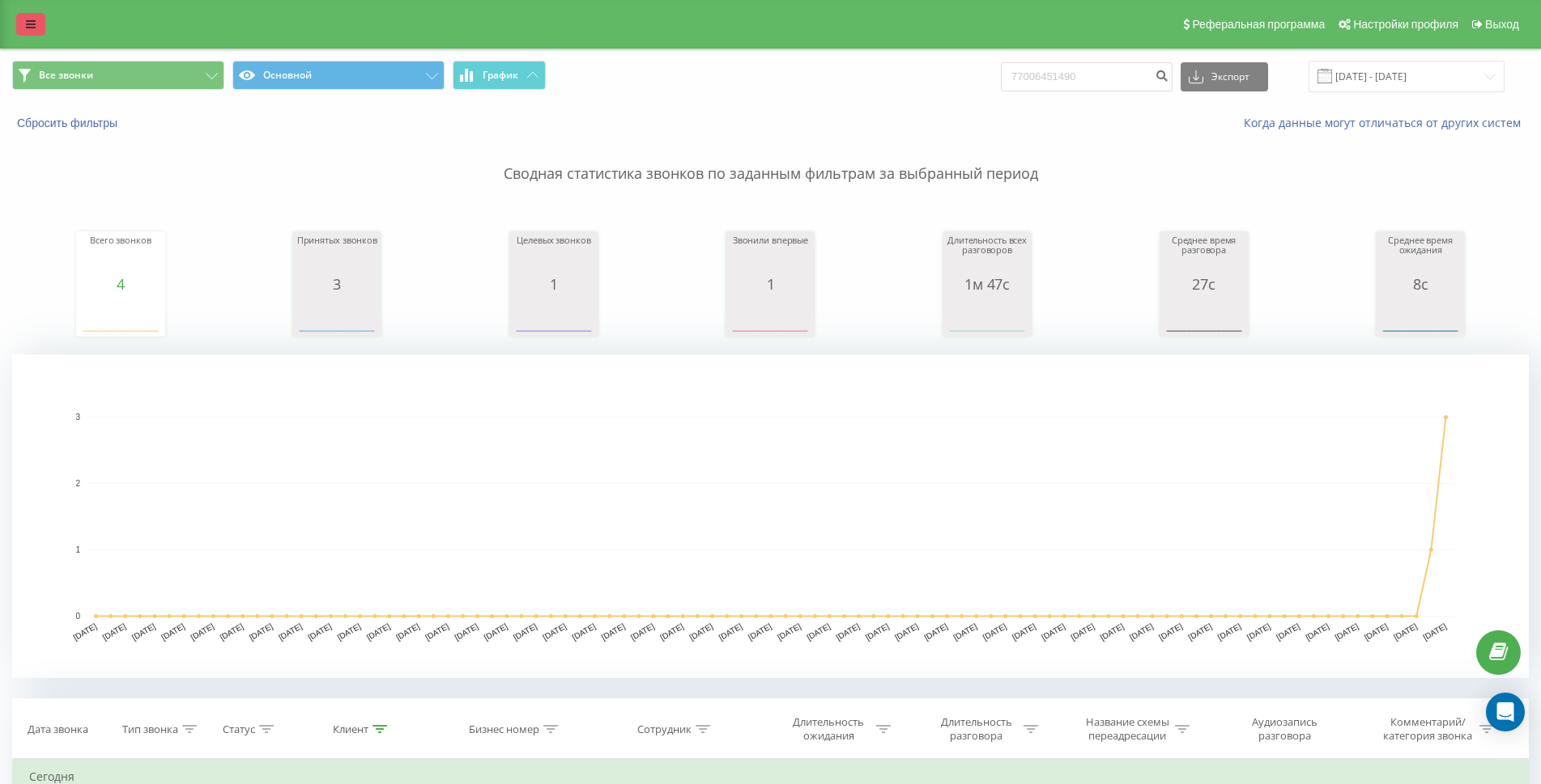
click at [27, 21] on icon at bounding box center [31, 24] width 10 height 11
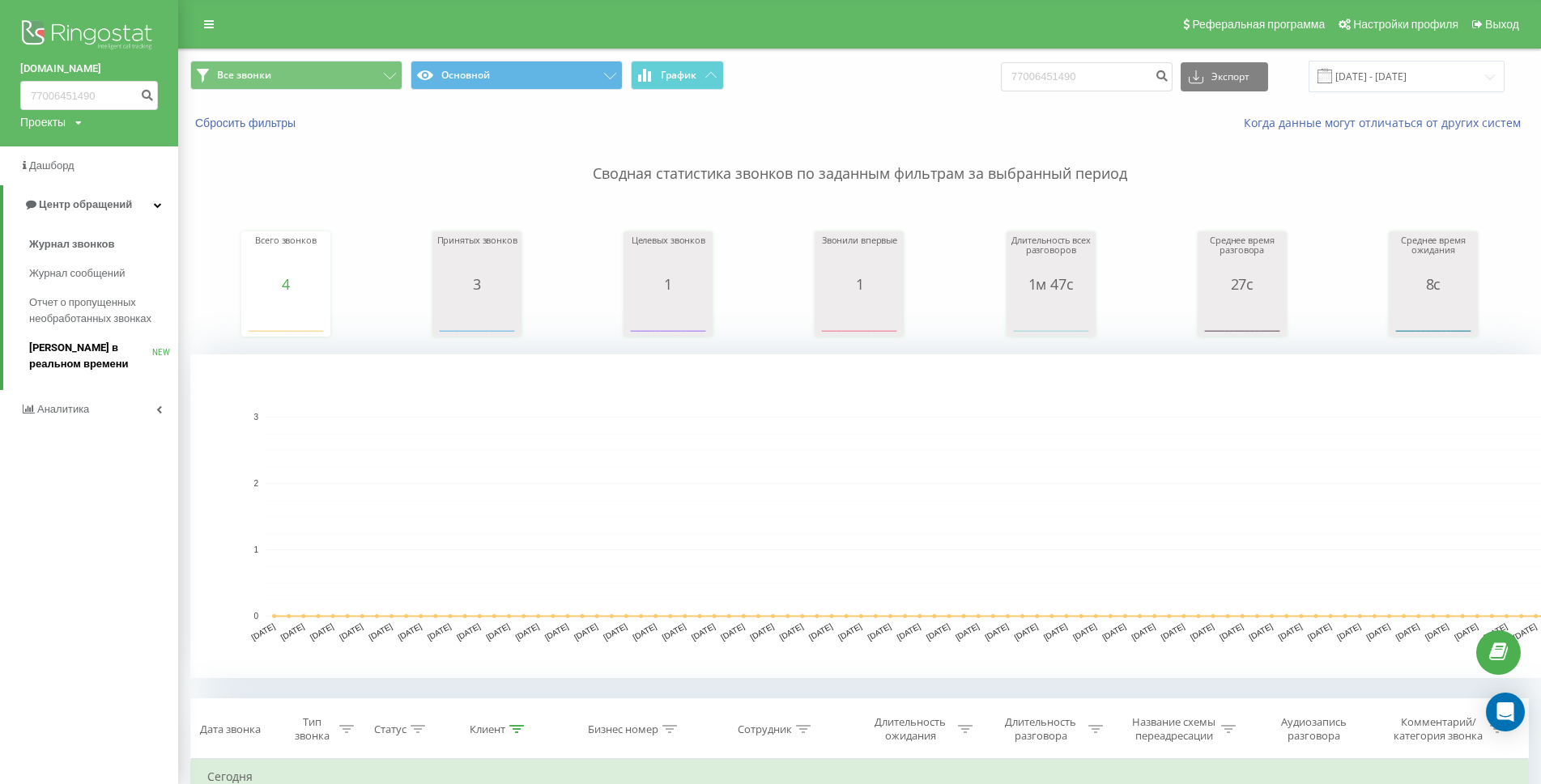
click at [99, 353] on span "[PERSON_NAME] в реальном времени" at bounding box center [90, 356] width 123 height 33
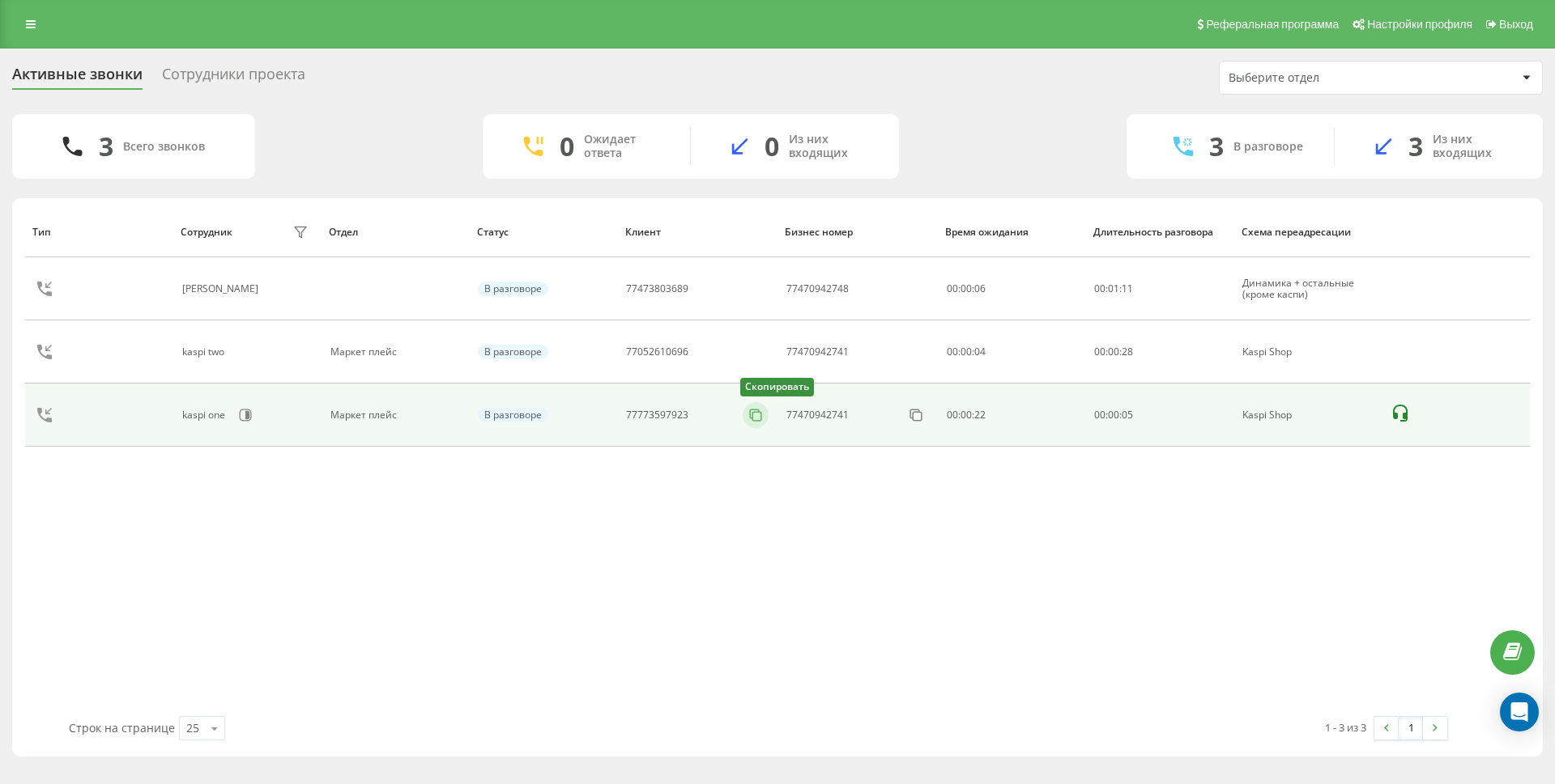
click at [765, 420] on button at bounding box center [756, 415] width 26 height 18
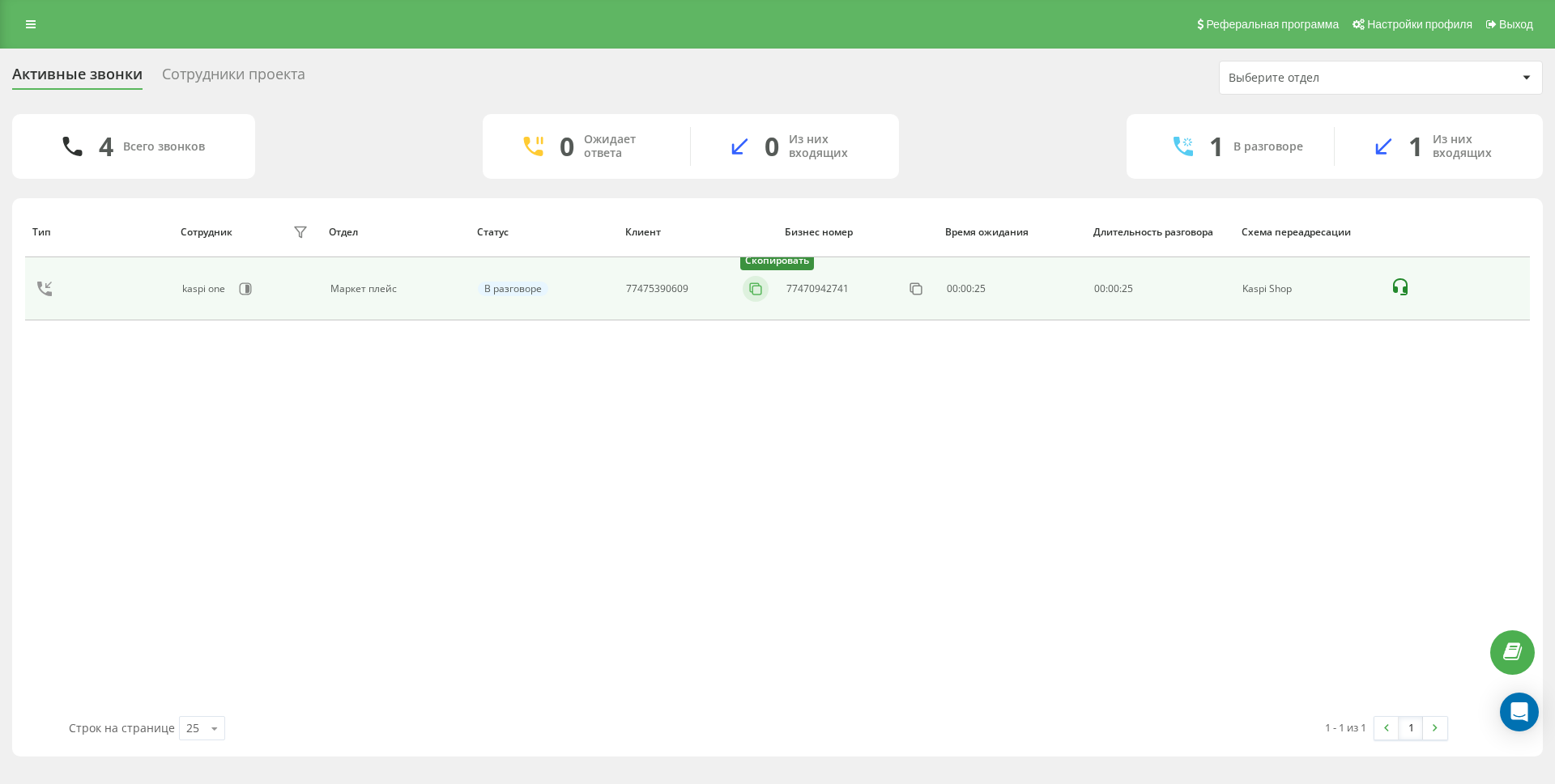
click at [749, 288] on icon at bounding box center [756, 289] width 16 height 16
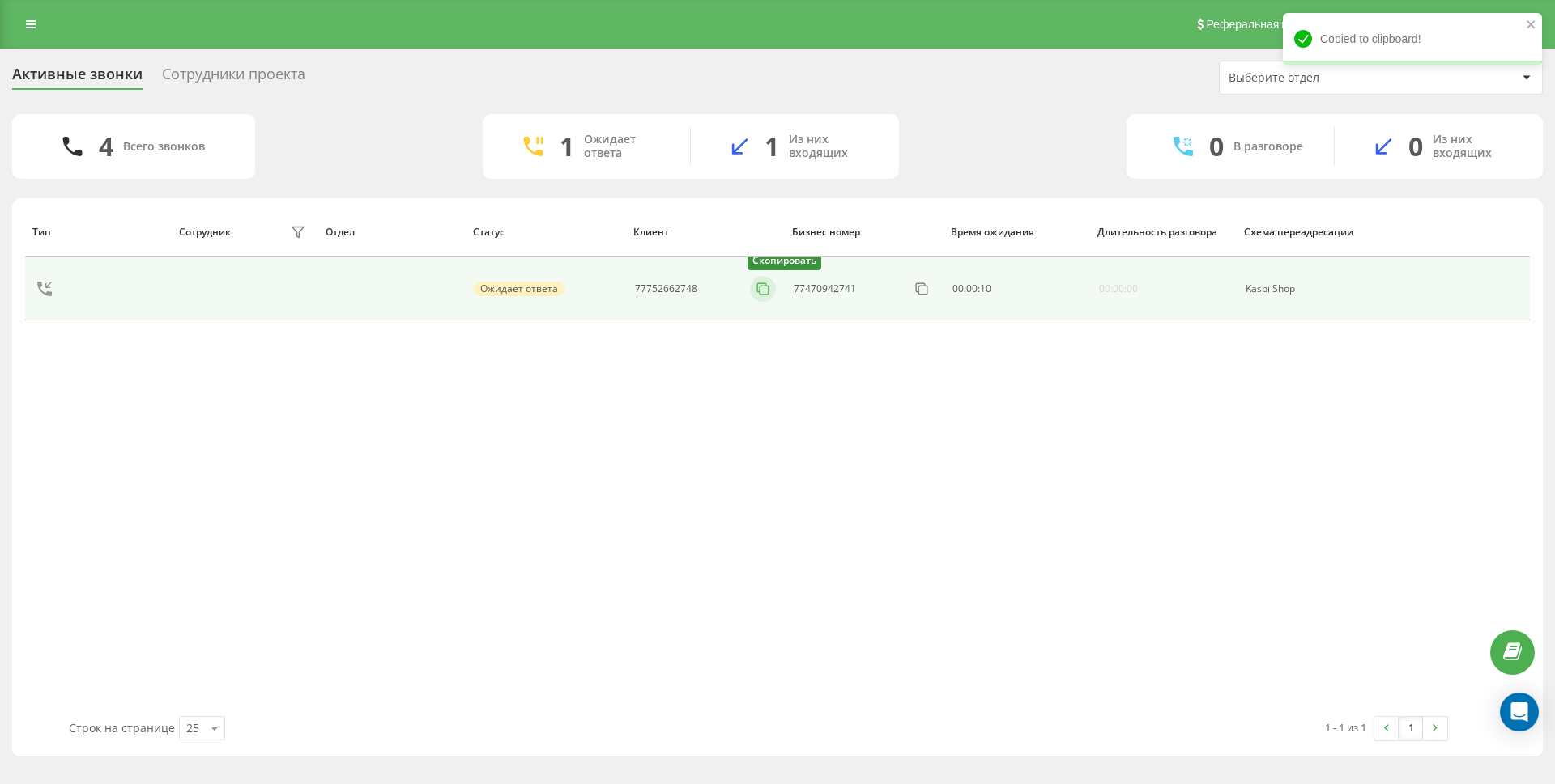
click at [767, 290] on icon at bounding box center [763, 289] width 16 height 16
click at [761, 292] on icon at bounding box center [756, 289] width 16 height 16
click at [753, 290] on rect at bounding box center [757, 290] width 9 height 9
click at [754, 296] on icon at bounding box center [756, 289] width 16 height 16
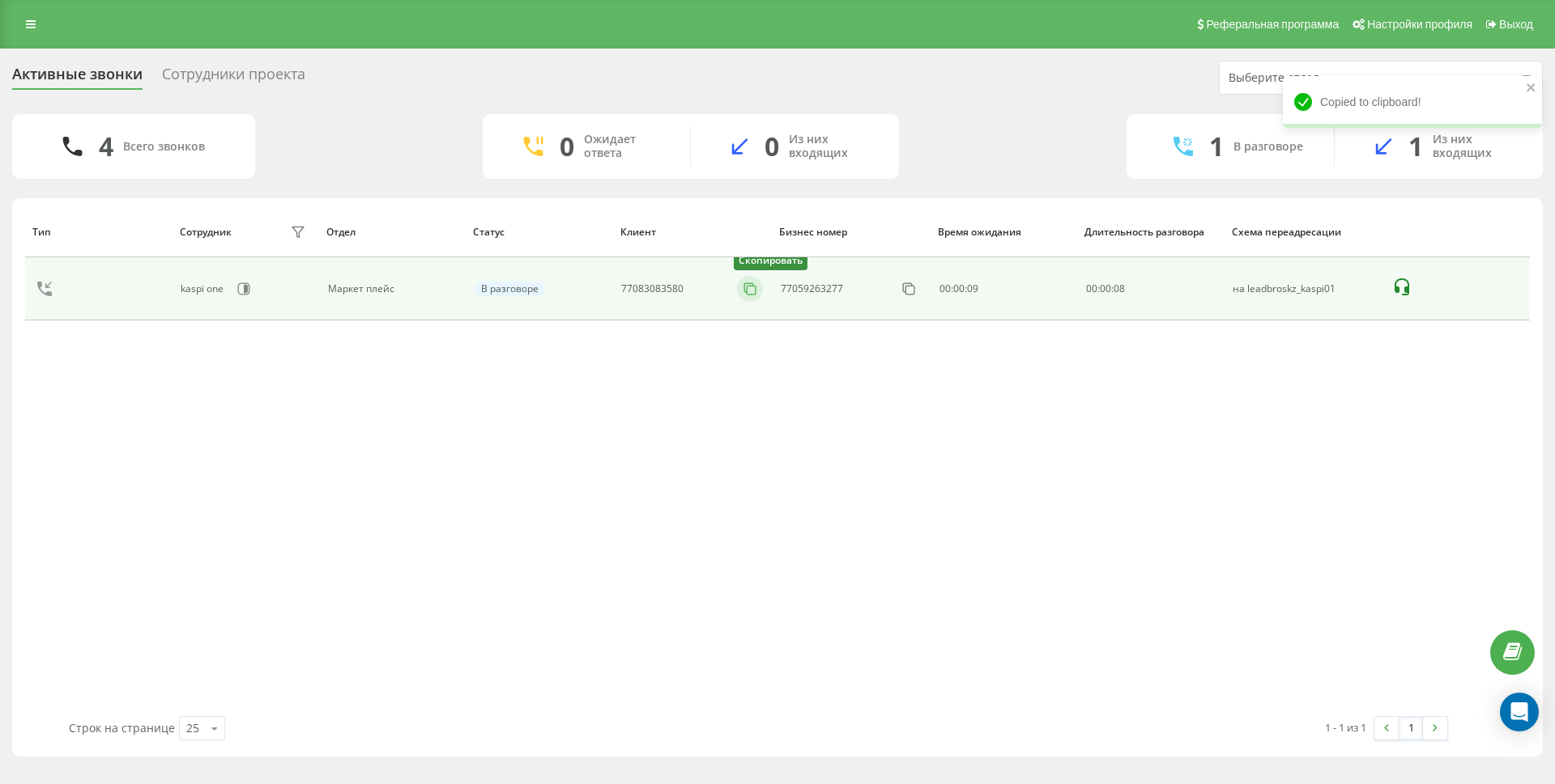
click at [749, 292] on icon at bounding box center [750, 289] width 16 height 16
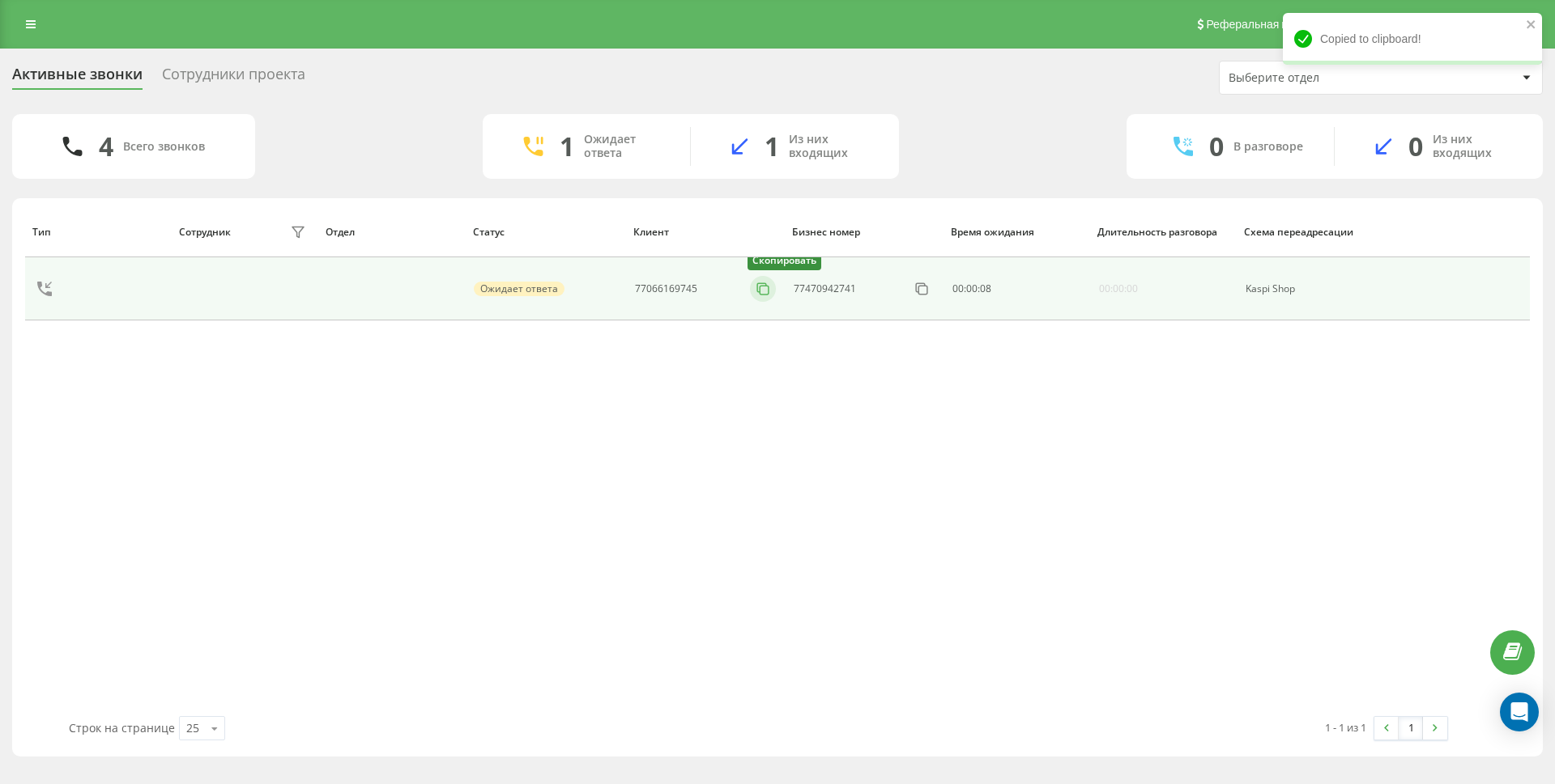
click at [762, 295] on rect at bounding box center [764, 290] width 9 height 9
click at [762, 286] on rect at bounding box center [764, 290] width 9 height 9
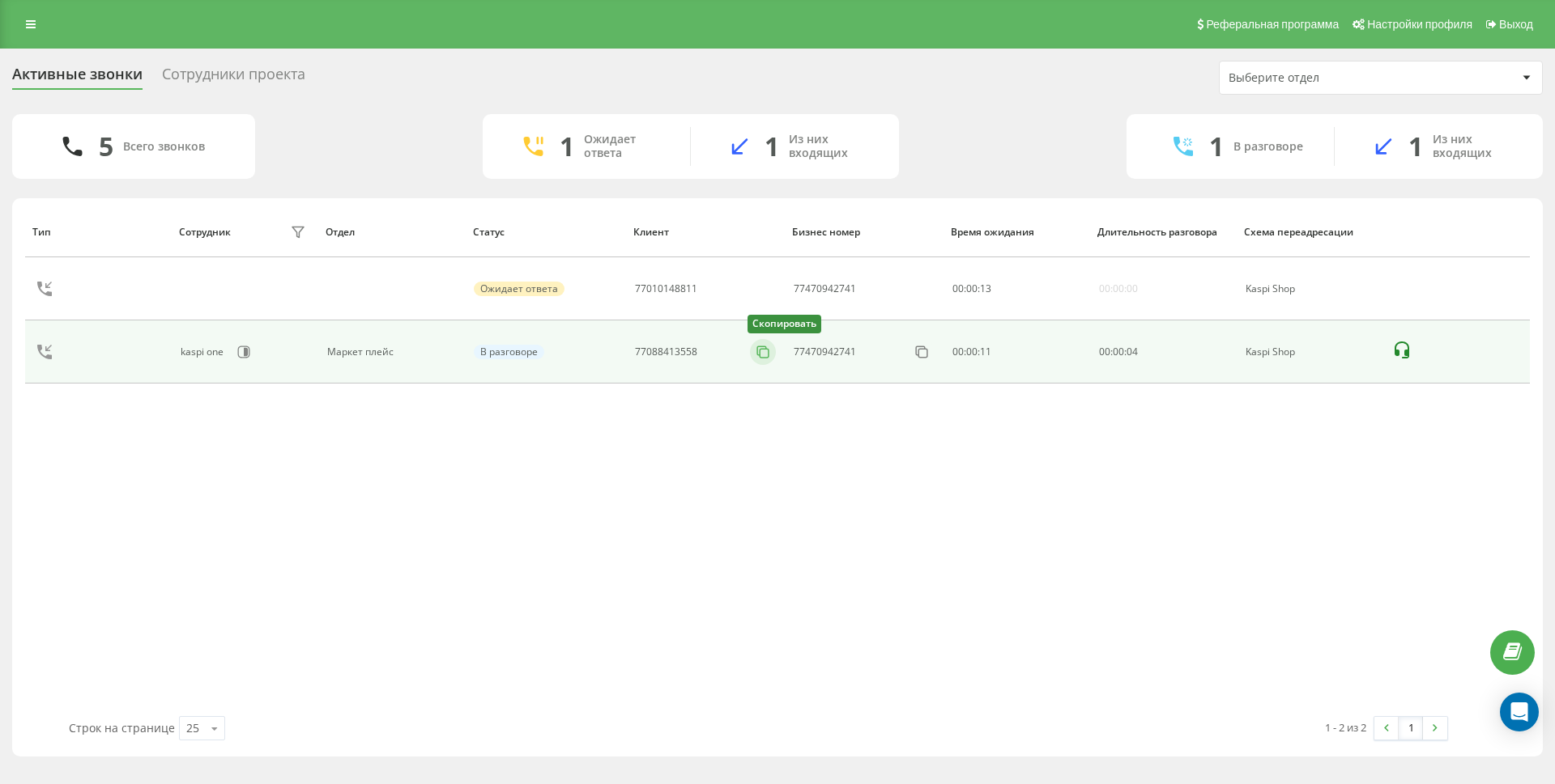
click at [761, 350] on icon at bounding box center [763, 352] width 16 height 16
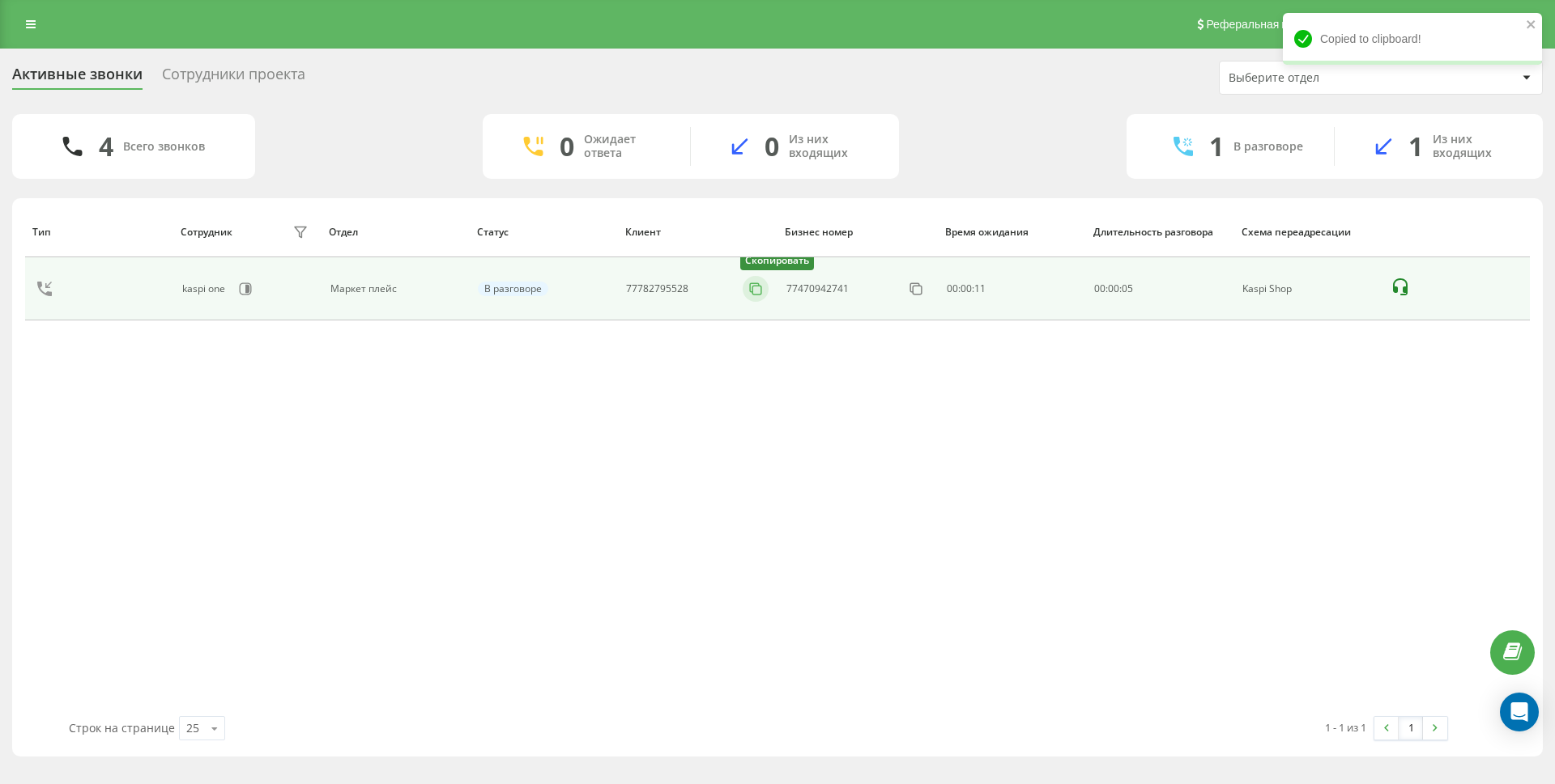
click at [765, 288] on button at bounding box center [756, 289] width 26 height 18
click at [767, 292] on icon at bounding box center [763, 289] width 16 height 16
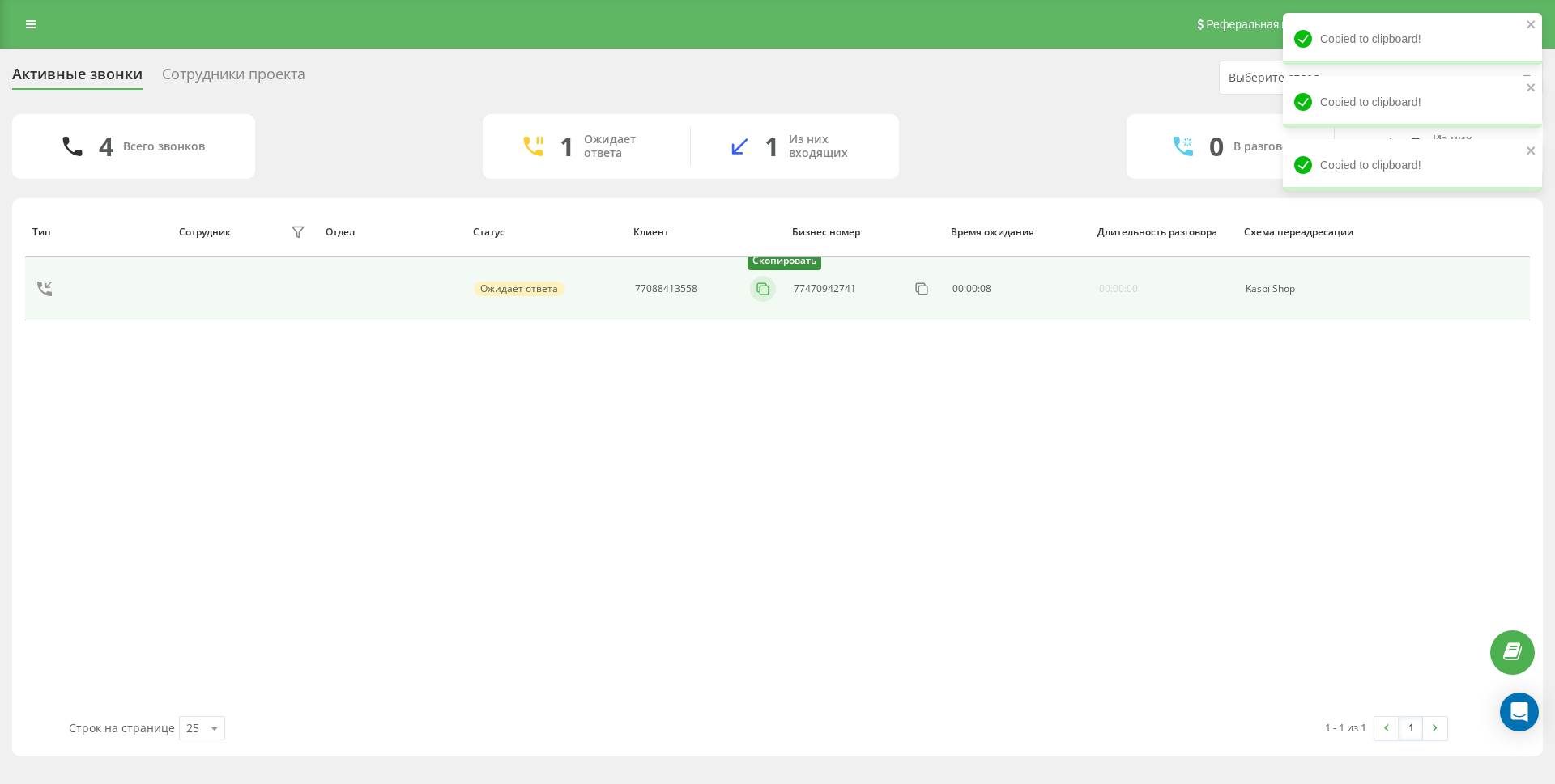
click at [767, 290] on icon at bounding box center [763, 289] width 16 height 16
click at [765, 294] on button at bounding box center [756, 289] width 26 height 18
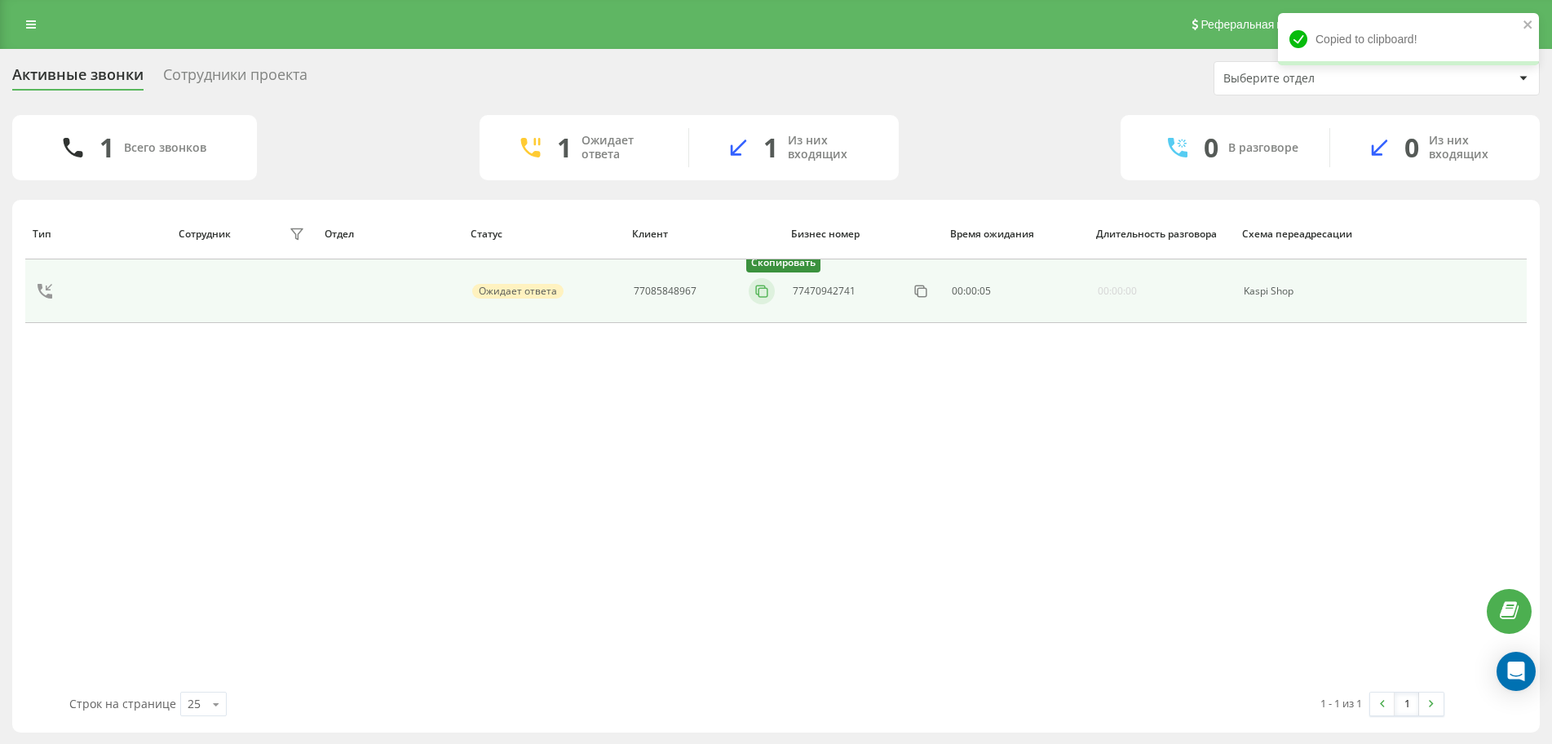
click at [760, 298] on icon at bounding box center [762, 291] width 16 height 16
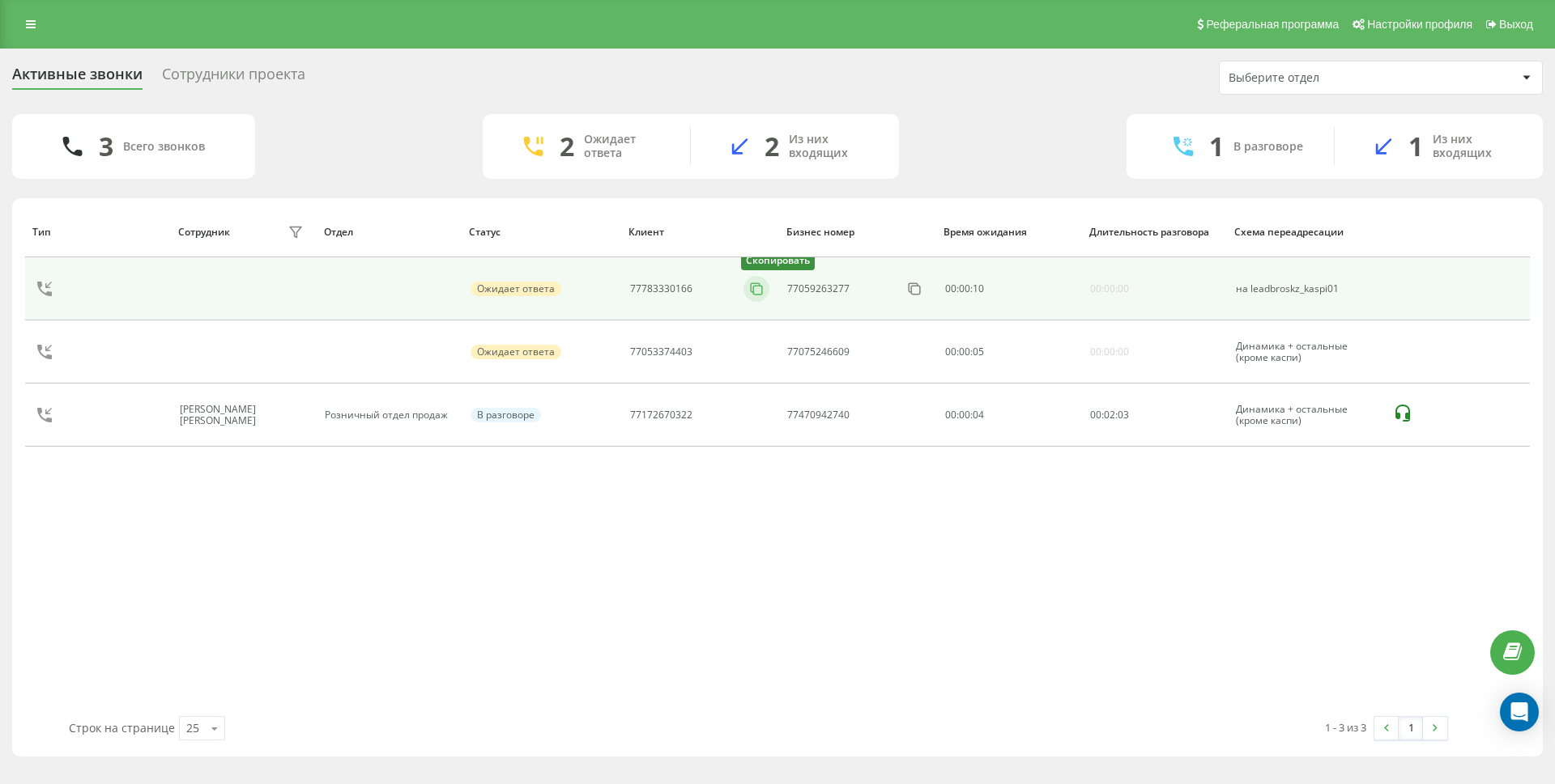
click at [749, 288] on icon at bounding box center [757, 289] width 16 height 16
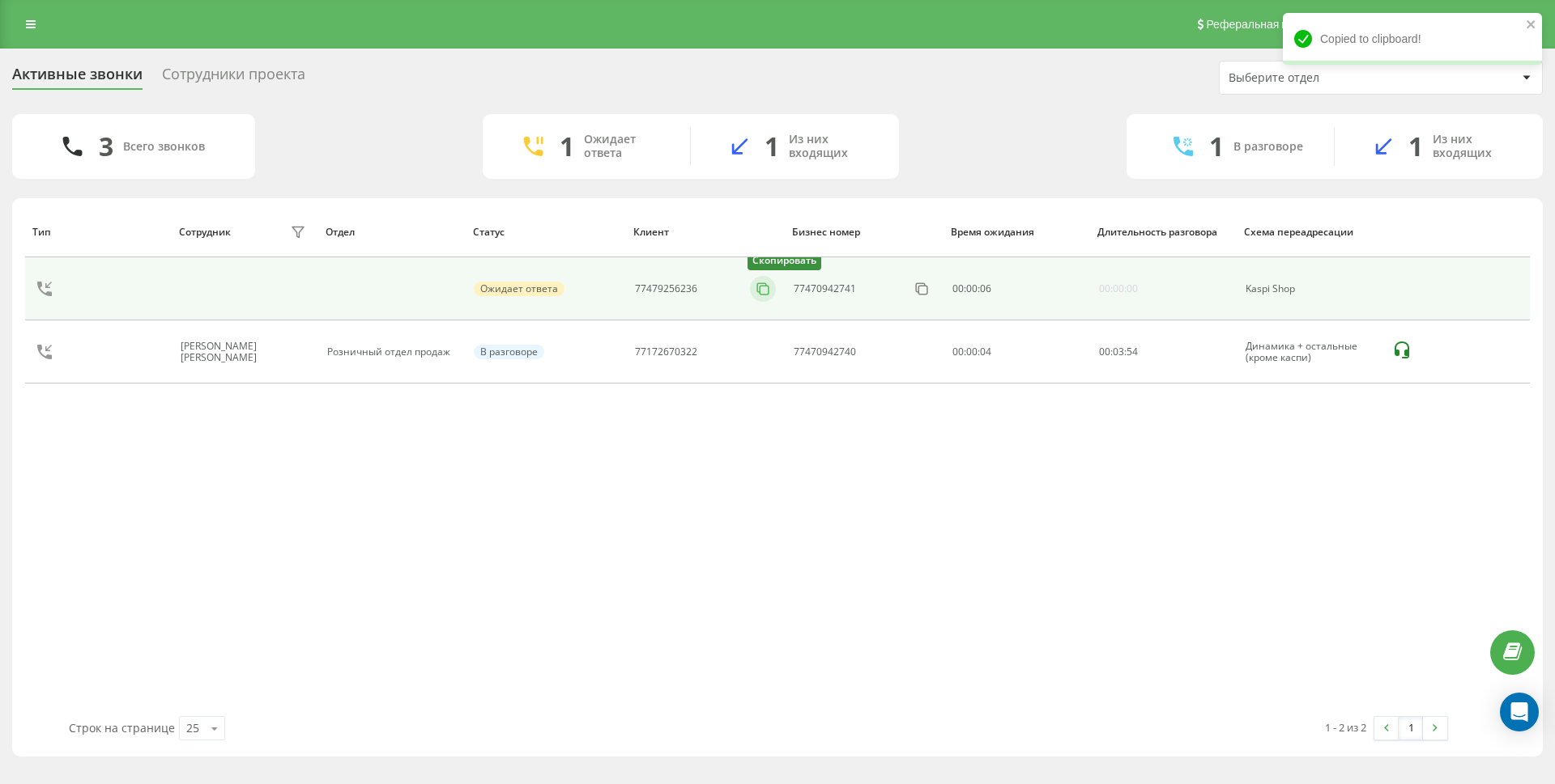
click at [763, 288] on icon at bounding box center [763, 289] width 16 height 16
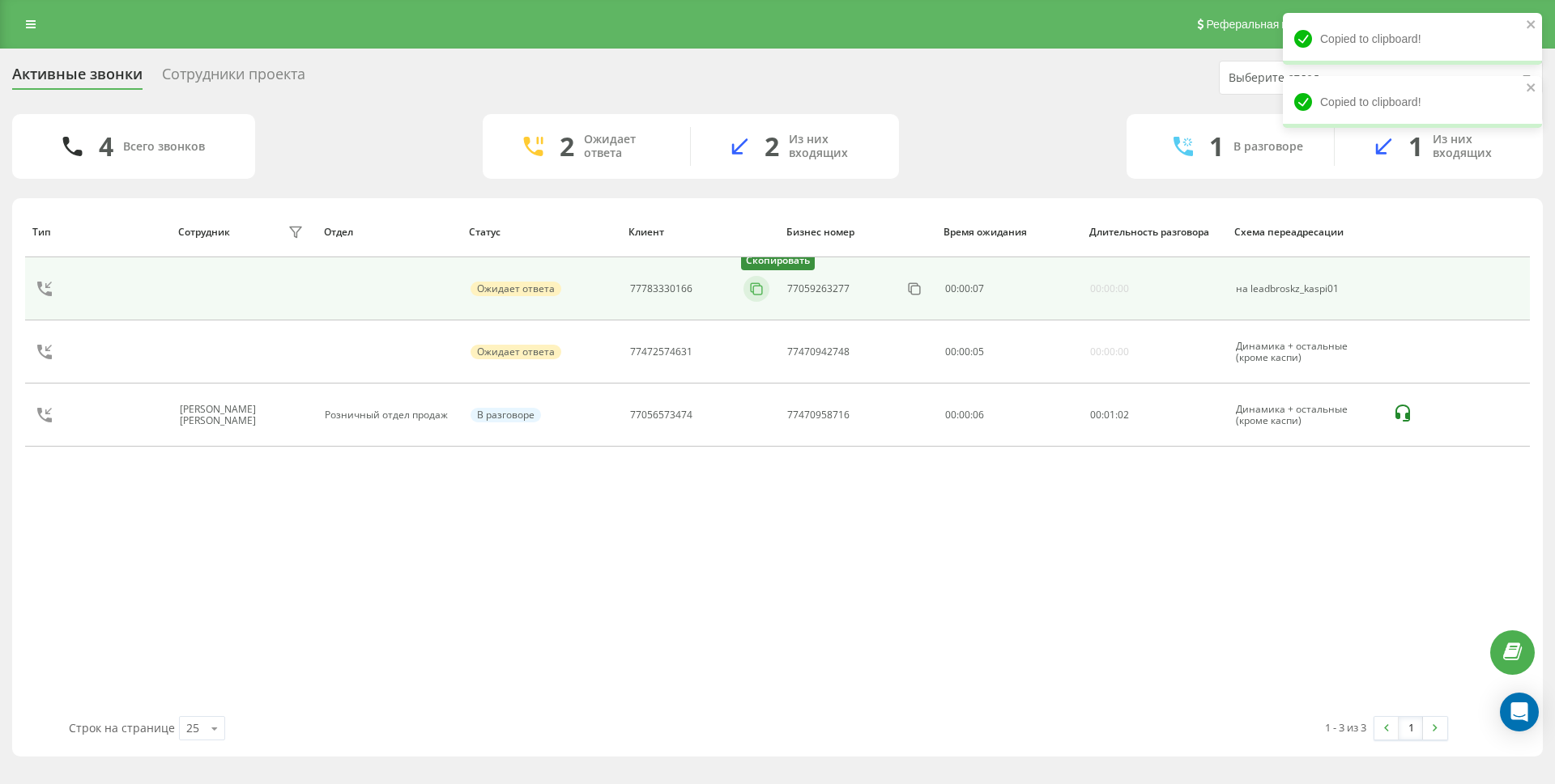
click at [763, 289] on rect at bounding box center [758, 290] width 9 height 9
